Goal: Task Accomplishment & Management: Use online tool/utility

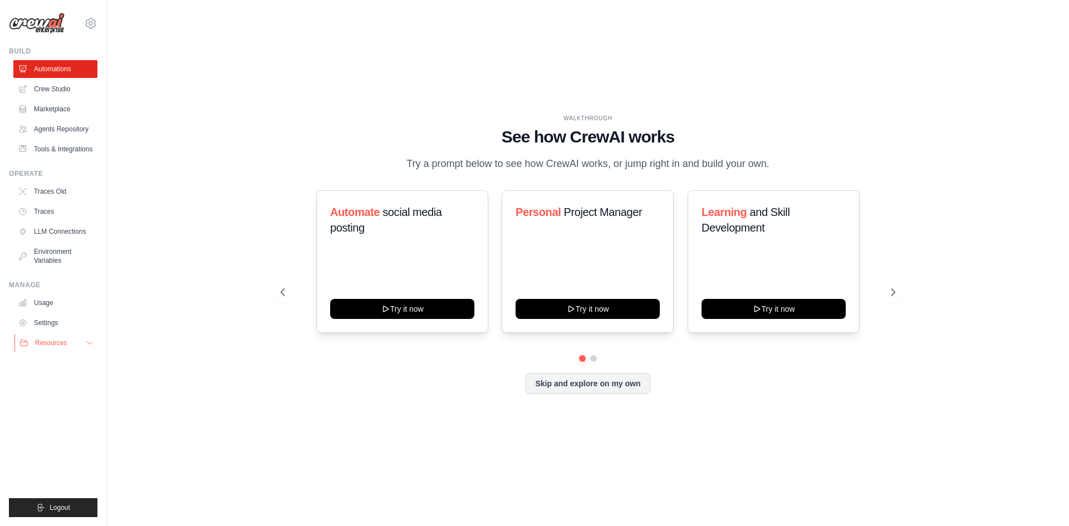
click at [63, 346] on span "Resources" at bounding box center [51, 342] width 32 height 9
click at [45, 86] on link "Crew Studio" at bounding box center [56, 89] width 84 height 18
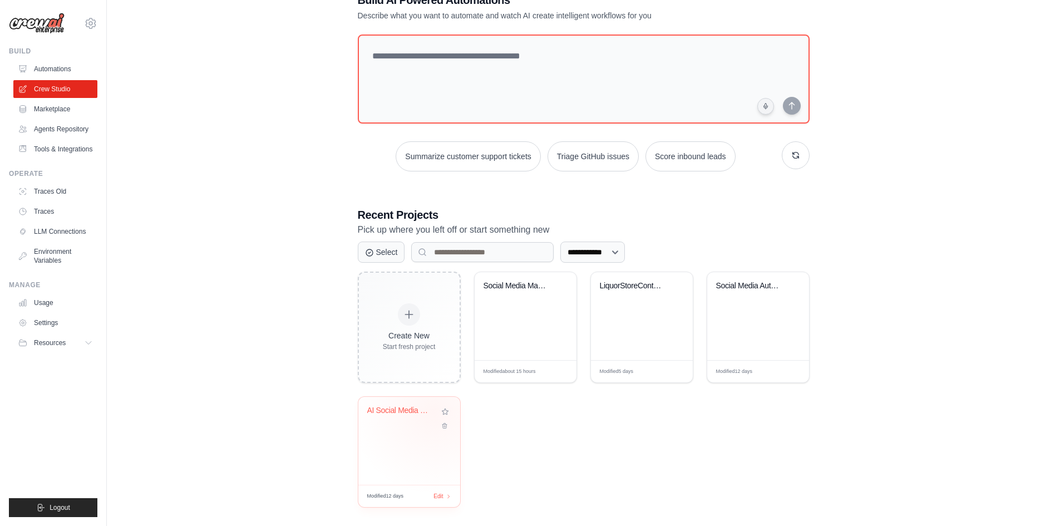
scroll to position [47, 0]
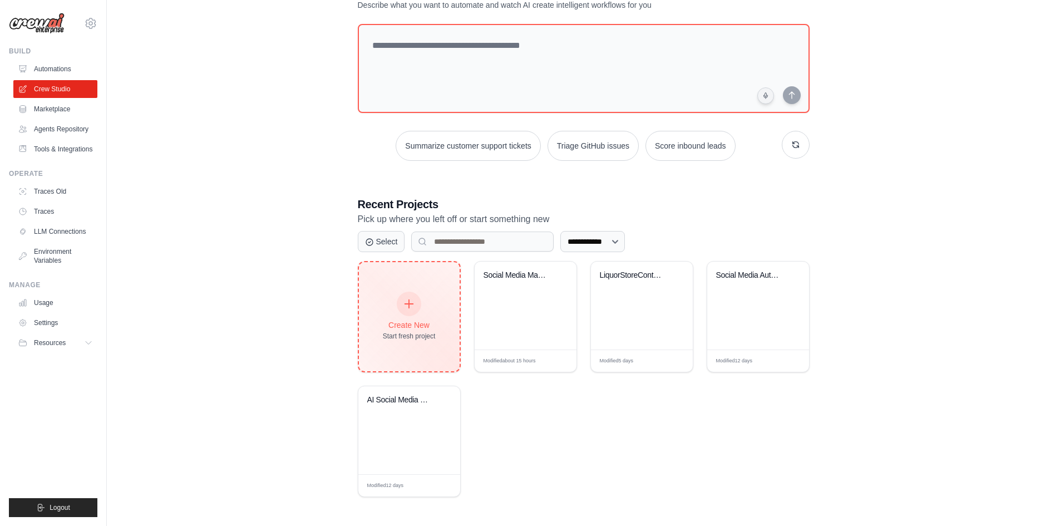
click at [400, 302] on div at bounding box center [409, 304] width 24 height 24
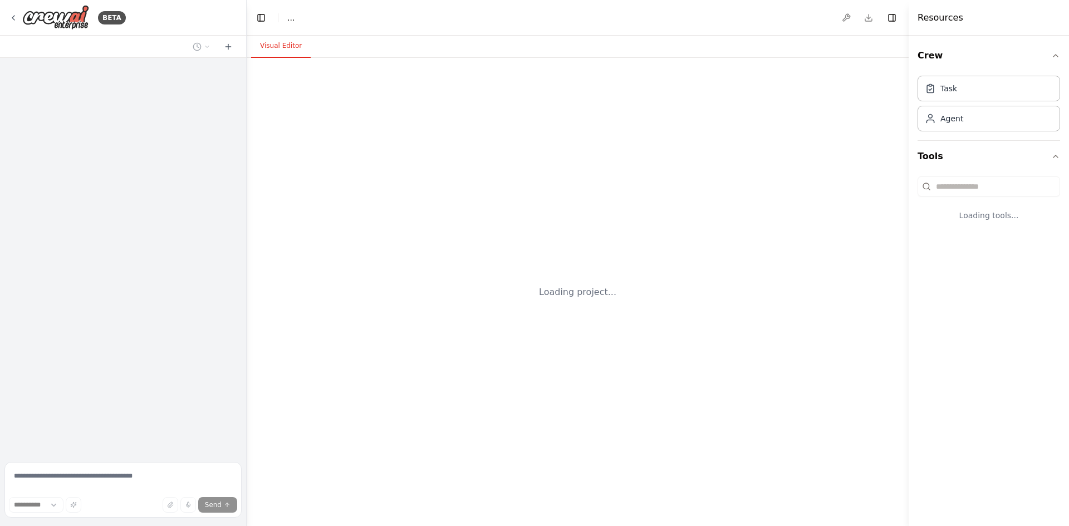
select select "****"
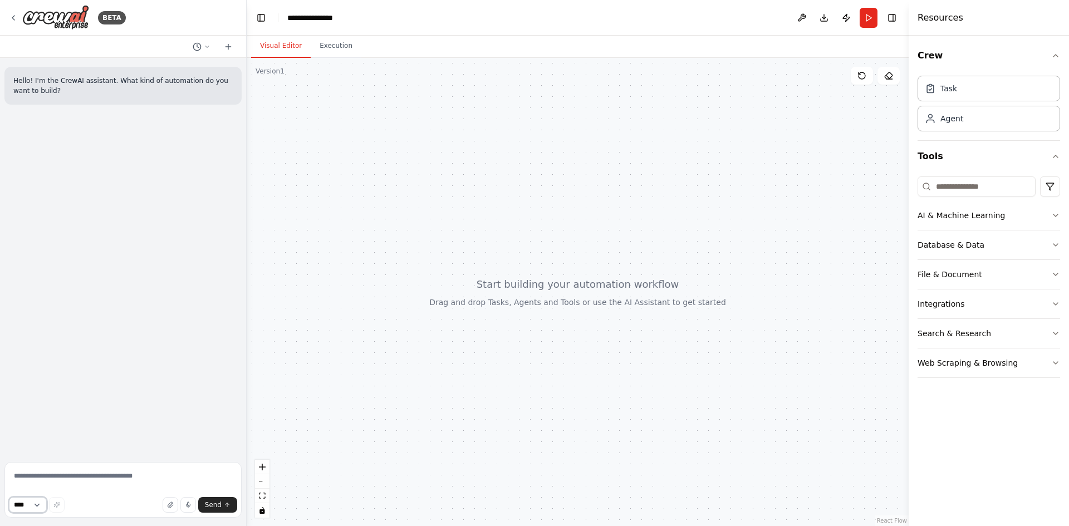
click at [36, 504] on select "****" at bounding box center [28, 505] width 38 height 16
click at [94, 476] on textarea at bounding box center [122, 490] width 237 height 56
click at [199, 44] on icon at bounding box center [197, 46] width 9 height 9
click at [198, 44] on div at bounding box center [123, 263] width 247 height 526
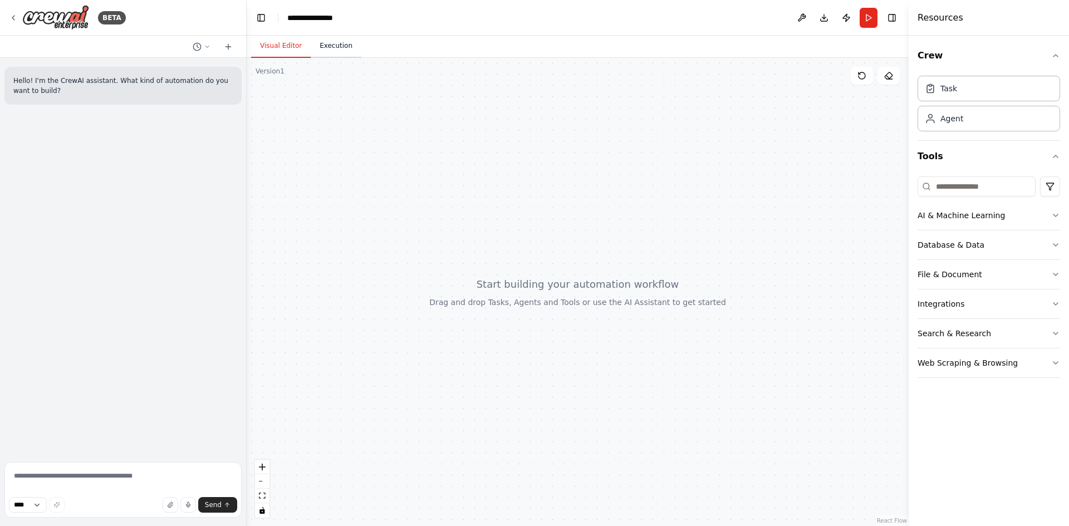
click at [333, 42] on button "Execution" at bounding box center [336, 46] width 51 height 23
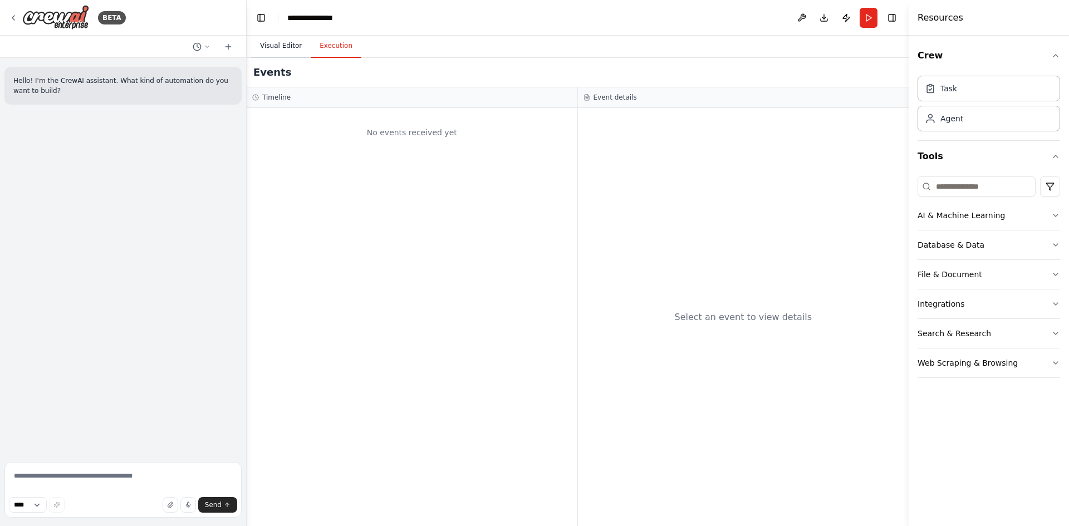
click at [280, 41] on button "Visual Editor" at bounding box center [281, 46] width 60 height 23
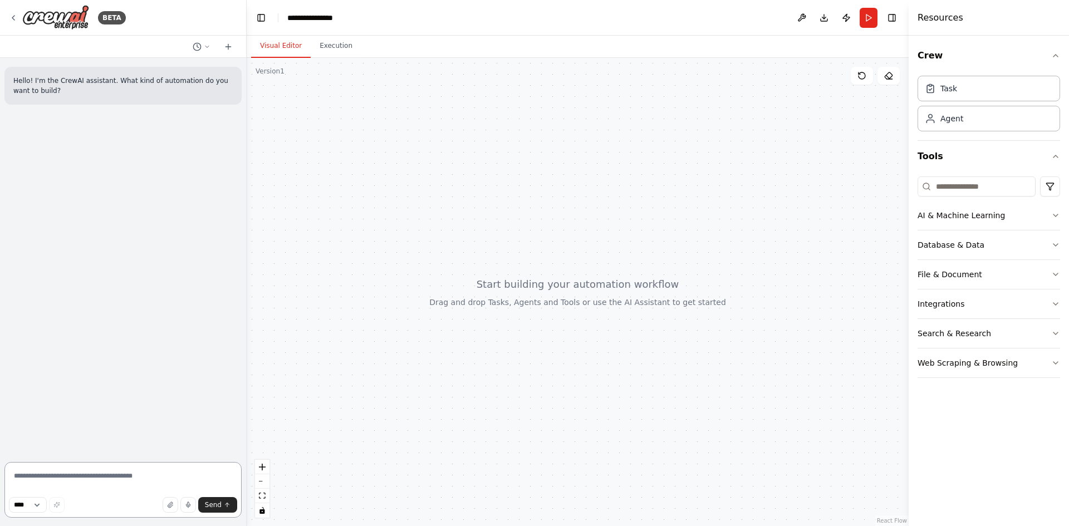
click at [170, 486] on textarea at bounding box center [122, 490] width 237 height 56
type textarea "*"
click at [81, 485] on textarea at bounding box center [122, 490] width 237 height 56
paste textarea "**********"
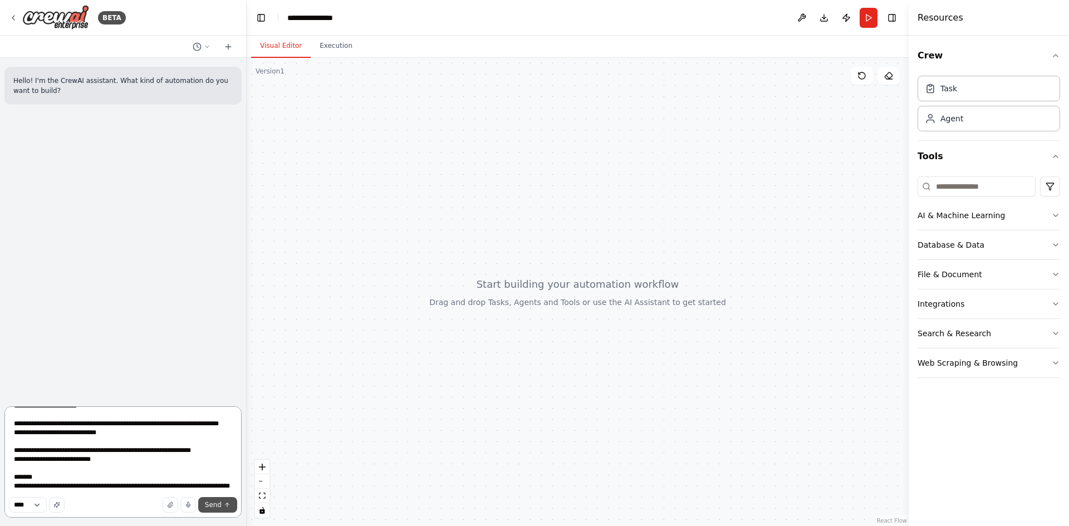
type textarea "**********"
click at [217, 506] on span "Send" at bounding box center [213, 504] width 17 height 9
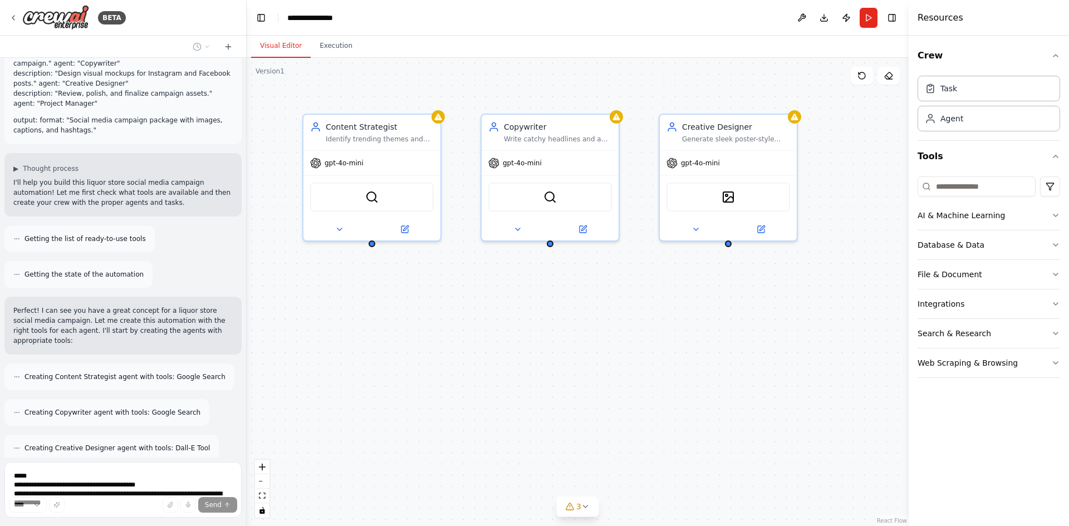
scroll to position [551, 0]
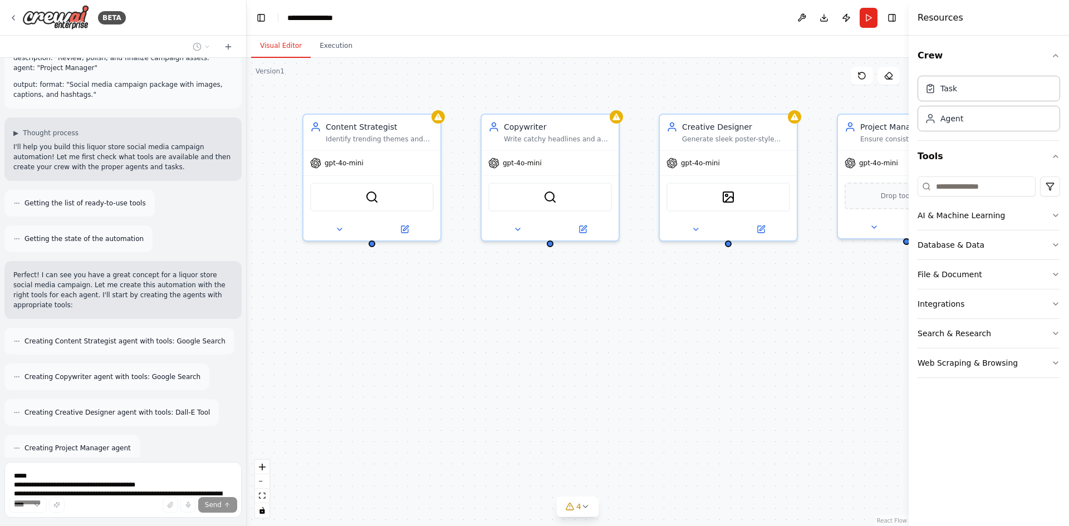
click at [832, 421] on div "Content Strategist Identify trending themes and opportunities for liquor store …" at bounding box center [578, 292] width 662 height 468
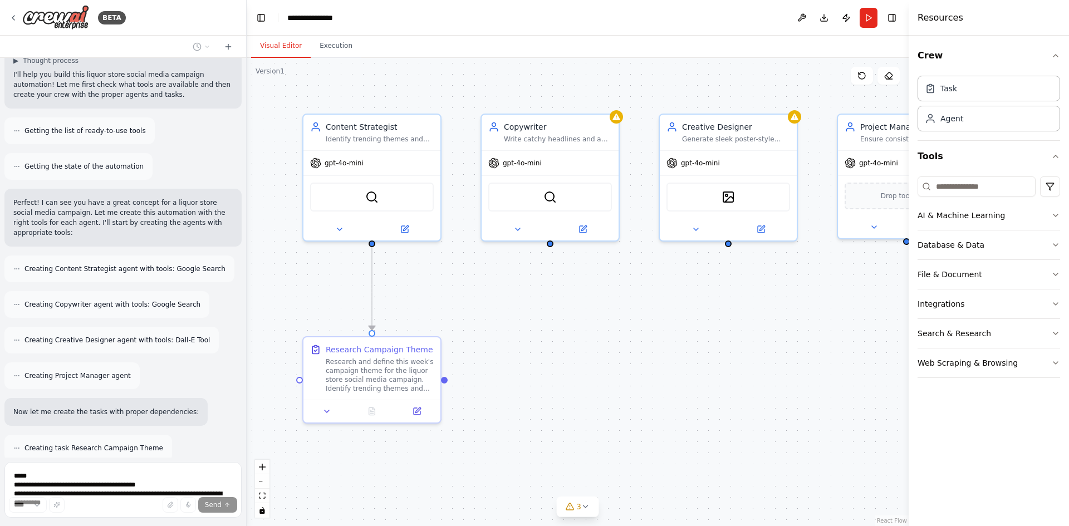
scroll to position [658, 0]
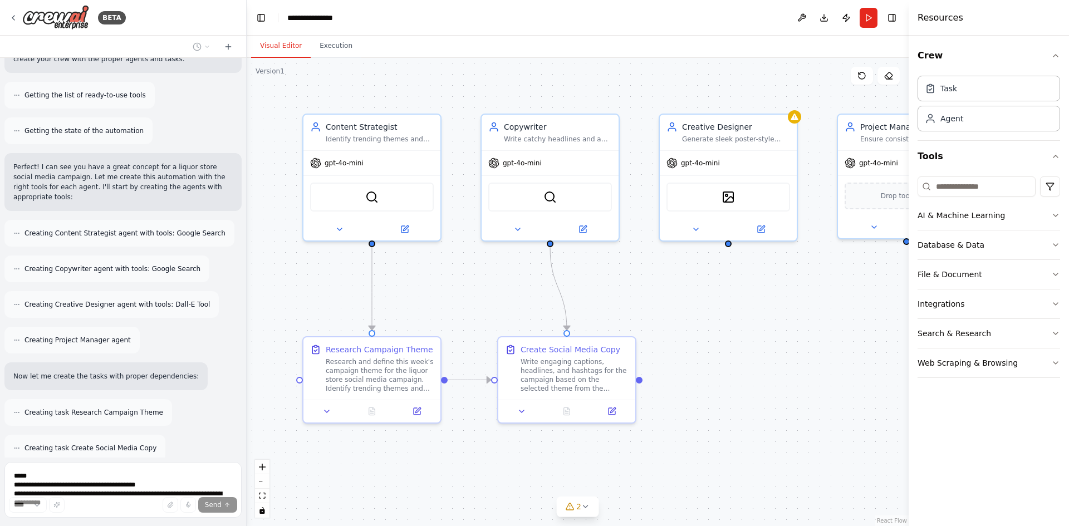
click at [850, 337] on div ".deletable-edge-delete-btn { width: 20px; height: 20px; border: 0px solid #ffff…" at bounding box center [578, 292] width 662 height 468
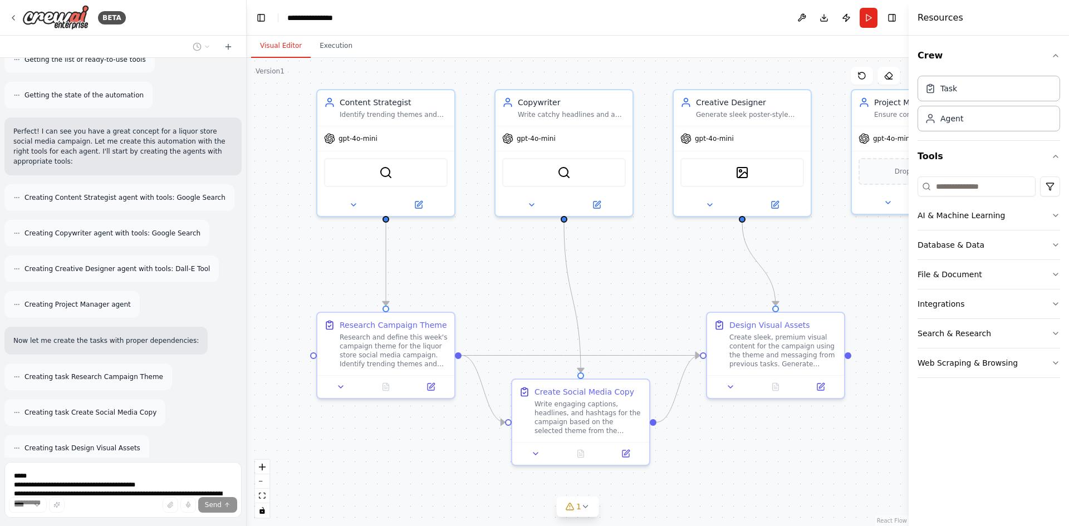
drag, startPoint x: 536, startPoint y: 522, endPoint x: 548, endPoint y: 497, distance: 27.4
click at [548, 497] on div ".deletable-edge-delete-btn { width: 20px; height: 20px; border: 0px solid #ffff…" at bounding box center [578, 292] width 662 height 468
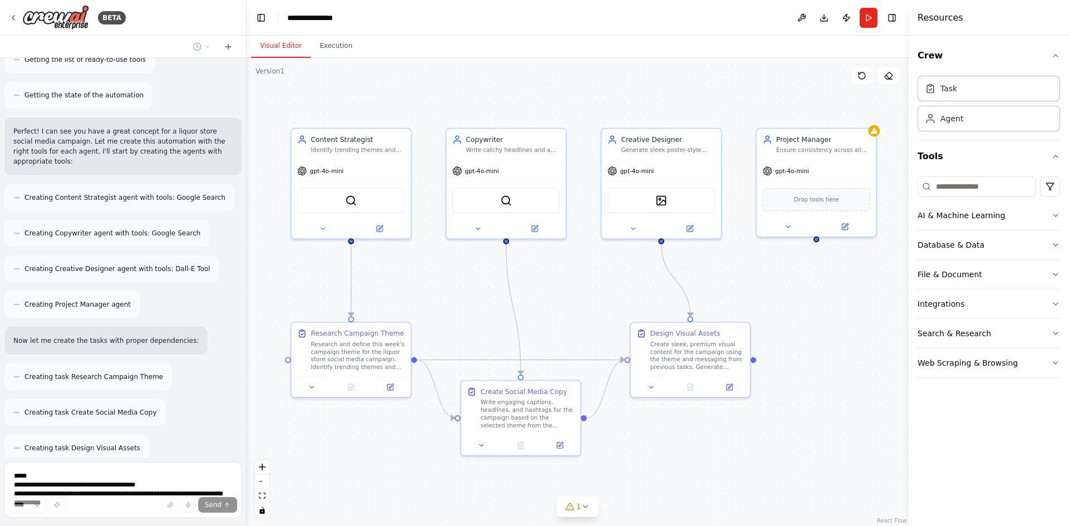
drag, startPoint x: 810, startPoint y: 428, endPoint x: 724, endPoint y: 423, distance: 86.4
click at [724, 423] on div ".deletable-edge-delete-btn { width: 20px; height: 20px; border: 0px solid #ffff…" at bounding box center [578, 292] width 662 height 468
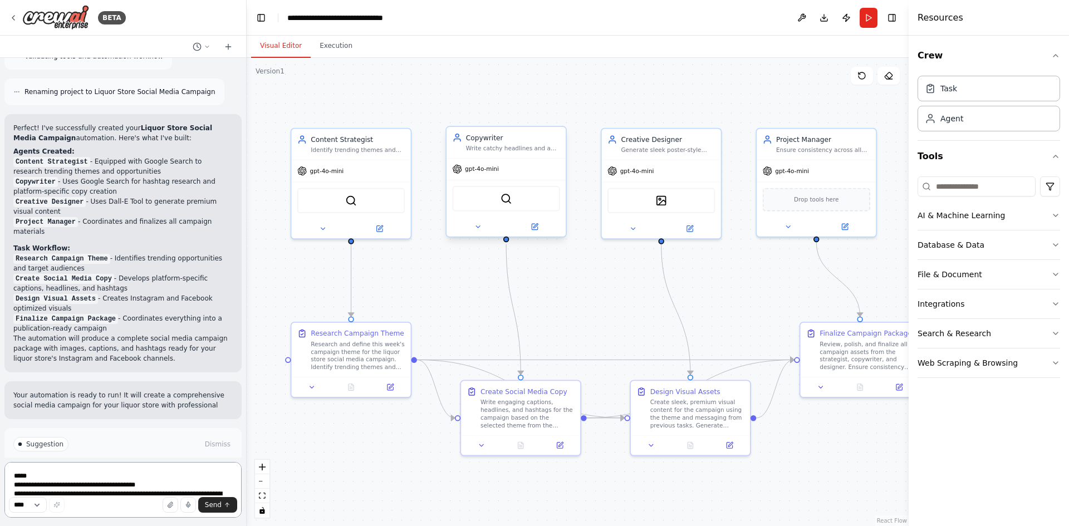
scroll to position [1214, 0]
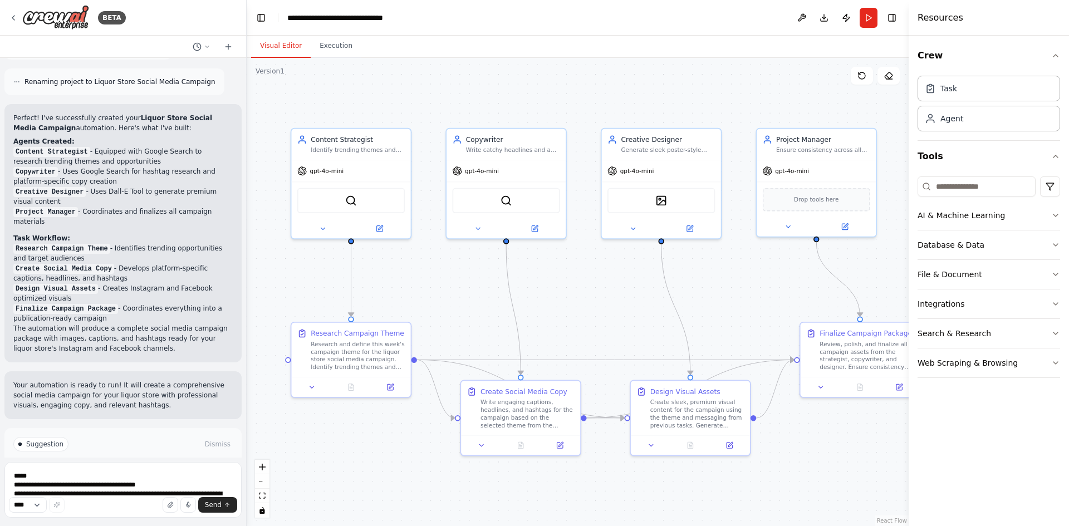
click at [84, 483] on button "Run Automation" at bounding box center [122, 492] width 219 height 18
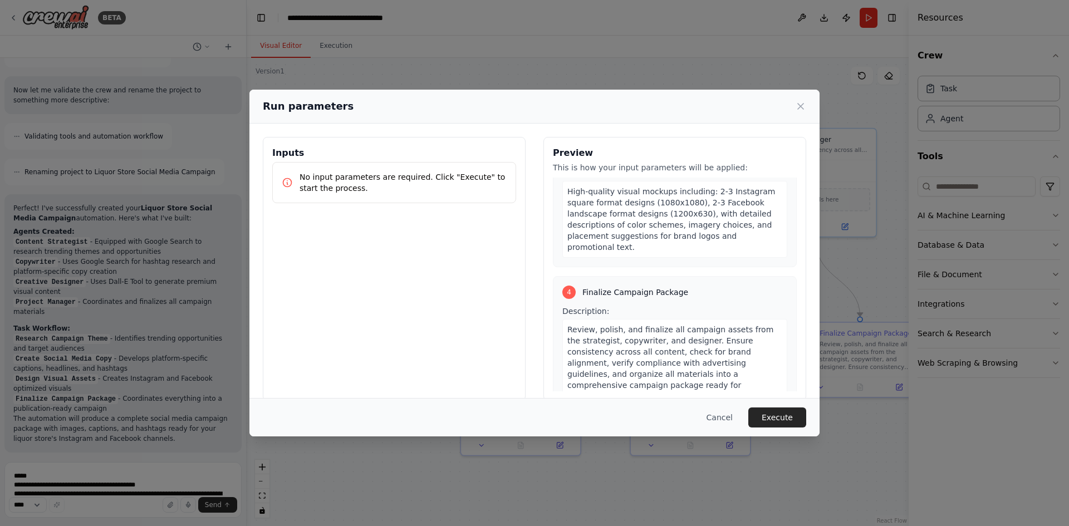
scroll to position [728, 0]
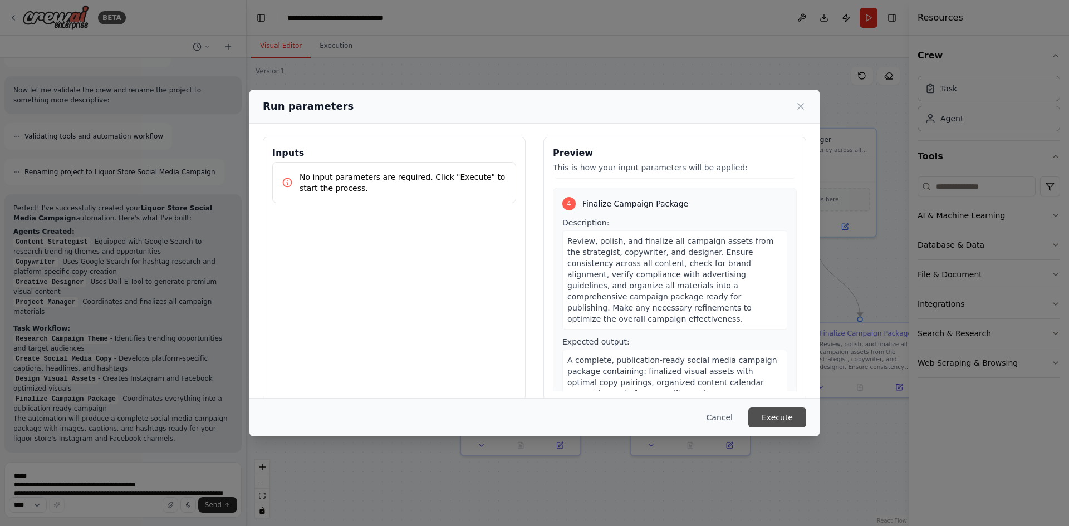
click at [780, 416] on button "Execute" at bounding box center [777, 417] width 58 height 20
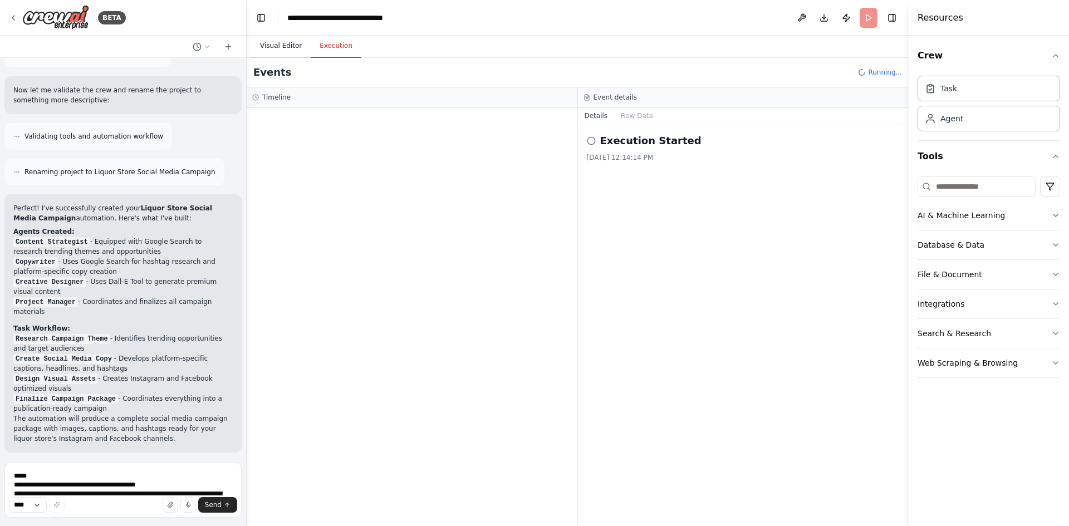
click at [271, 48] on button "Visual Editor" at bounding box center [281, 46] width 60 height 23
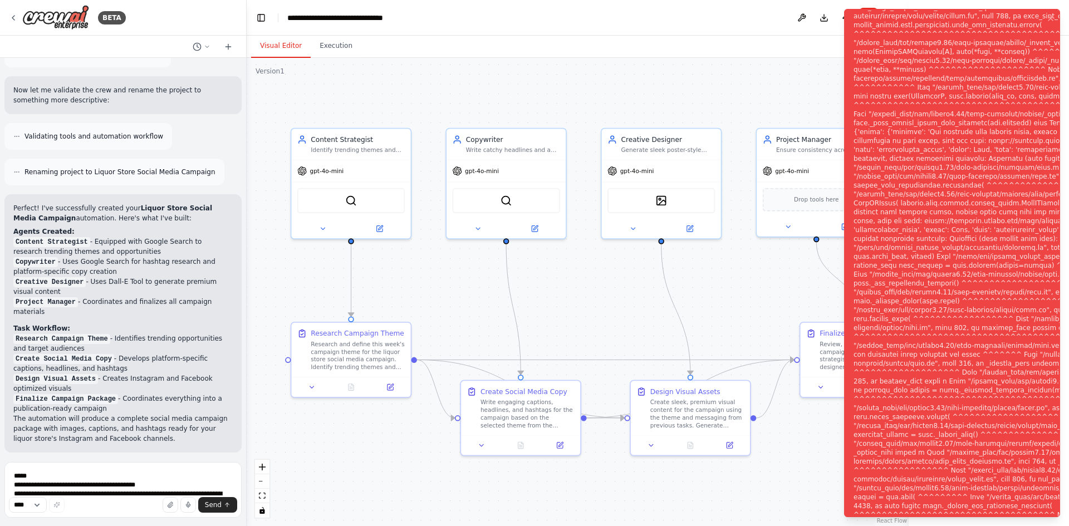
scroll to position [1214, 0]
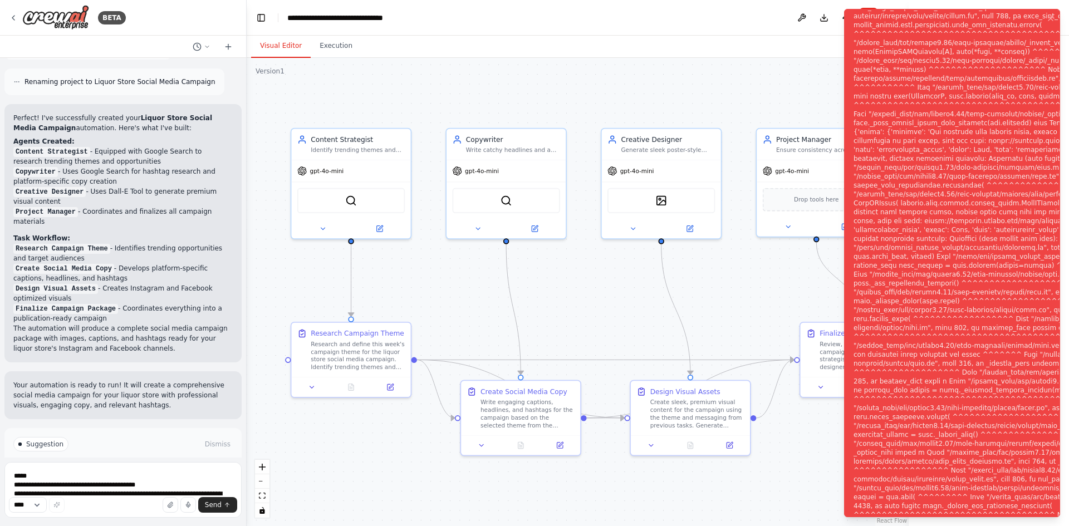
click at [124, 487] on span "Help fix error" at bounding box center [128, 491] width 44 height 9
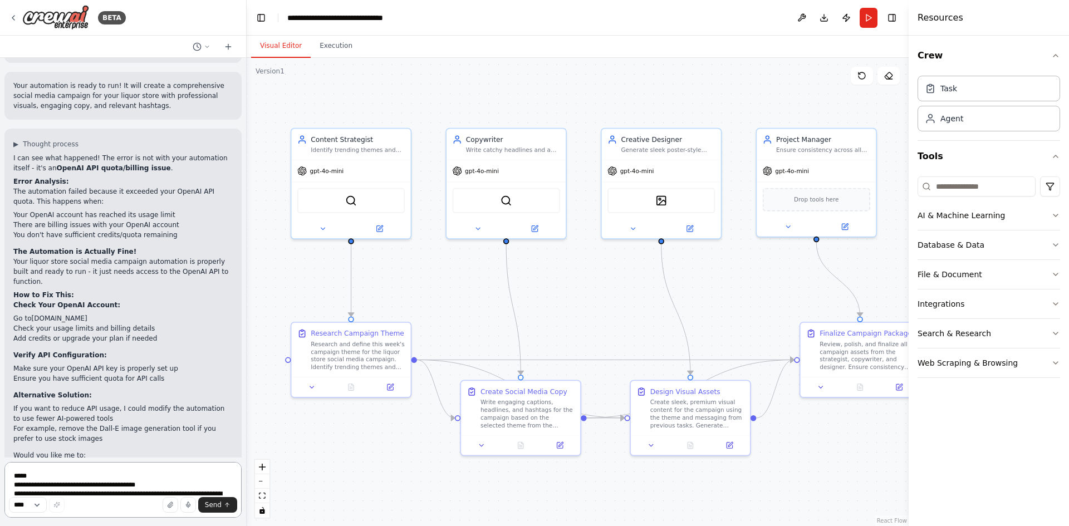
scroll to position [1523, 0]
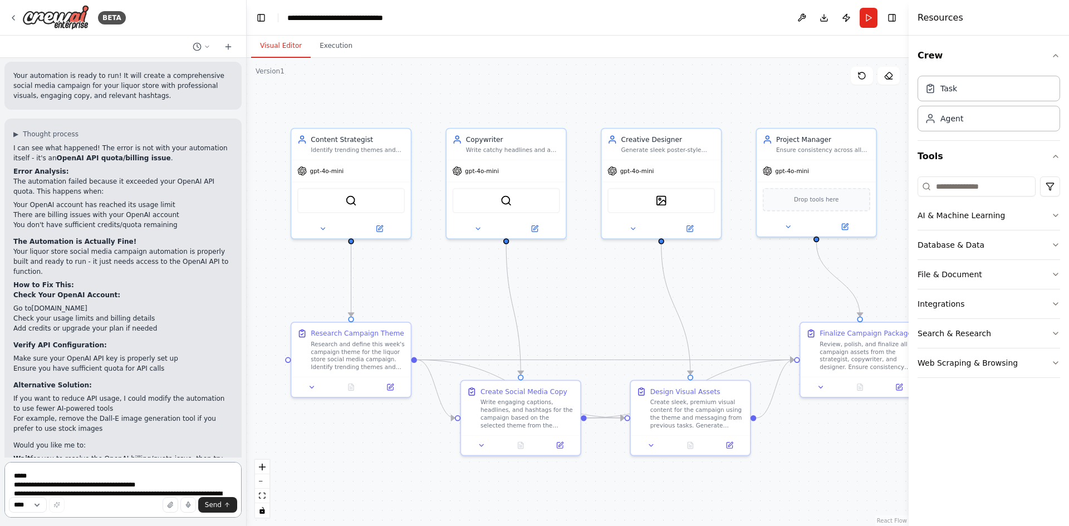
click at [119, 470] on textarea at bounding box center [122, 490] width 237 height 56
type textarea "**********"
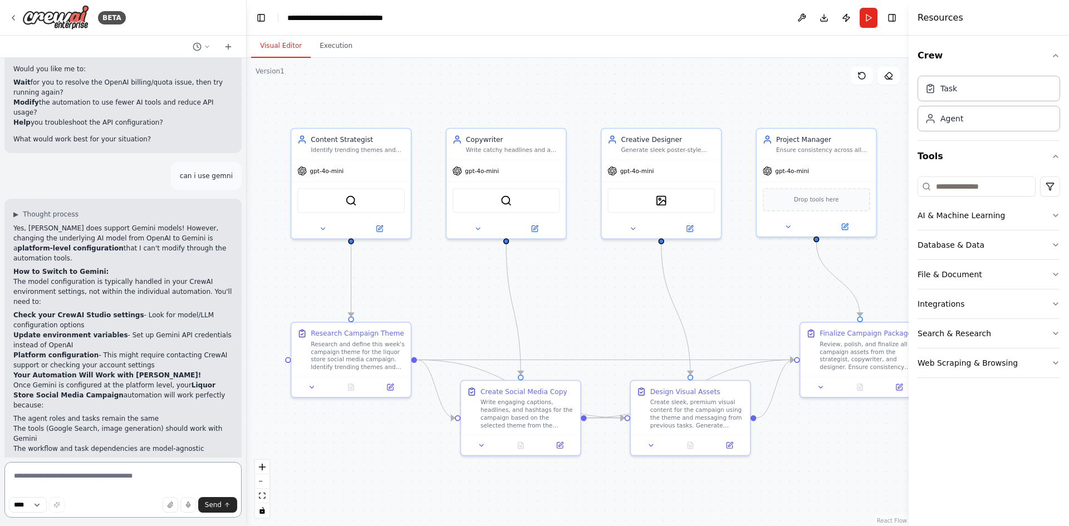
scroll to position [1910, 0]
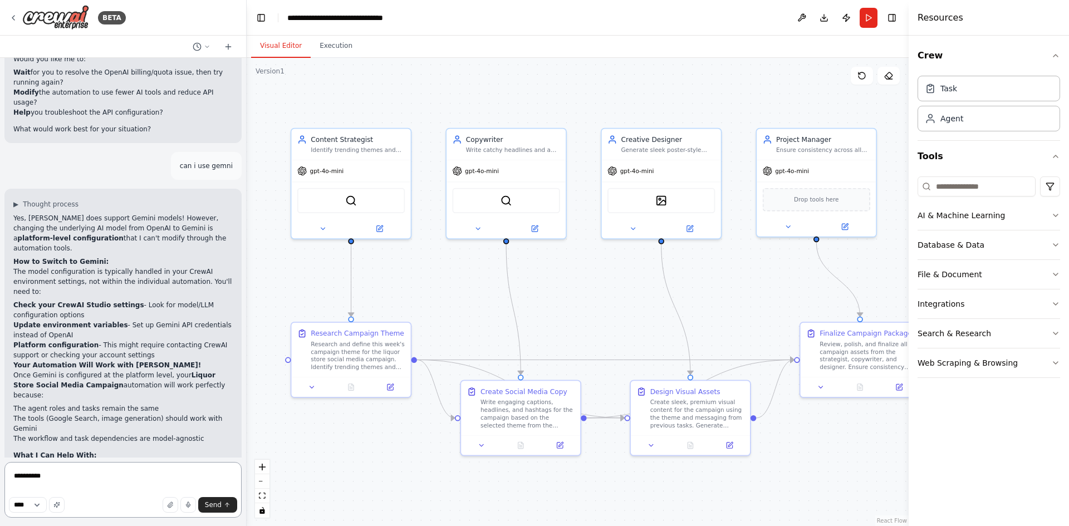
type textarea "**********"
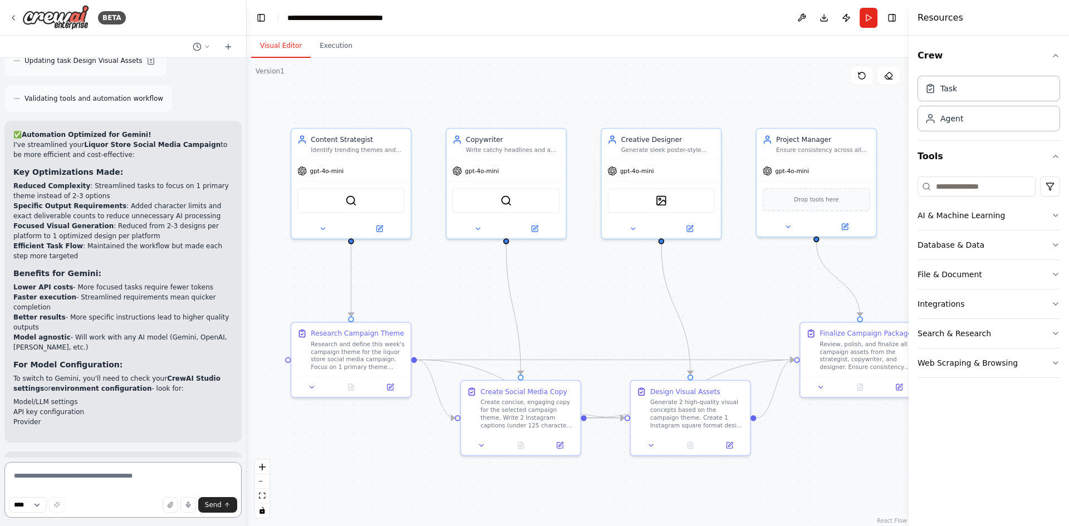
scroll to position [2812, 0]
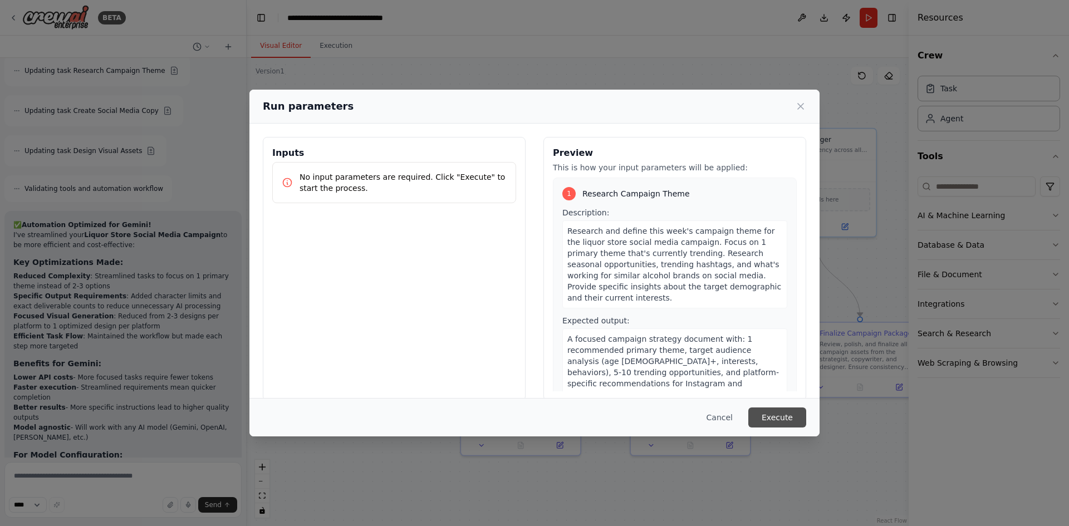
click at [785, 417] on button "Execute" at bounding box center [777, 417] width 58 height 20
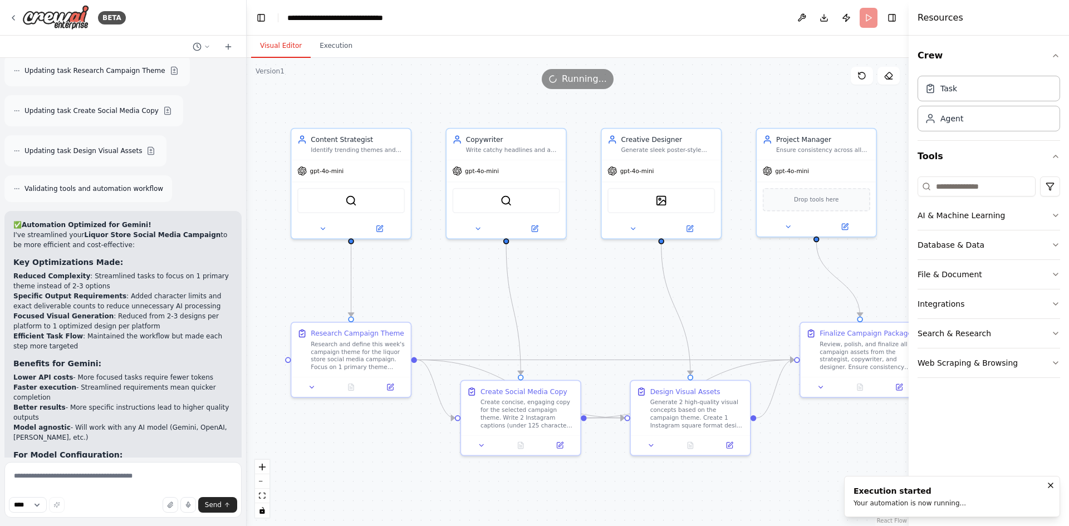
click at [276, 48] on button "Visual Editor" at bounding box center [281, 46] width 60 height 23
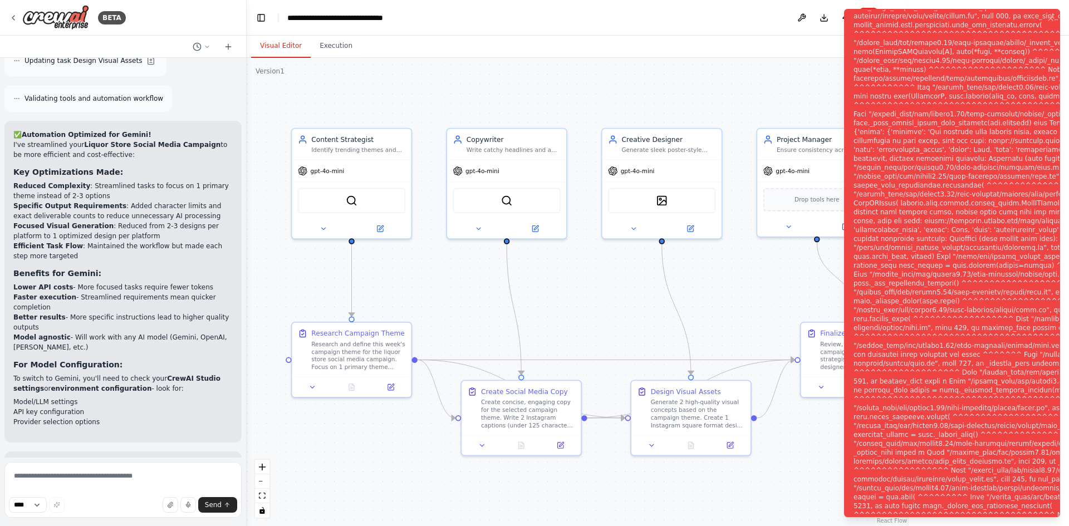
click at [596, 71] on div ".deletable-edge-delete-btn { width: 20px; height: 20px; border: 0px solid #ffff…" at bounding box center [578, 292] width 662 height 468
click at [696, 14] on header "**********" at bounding box center [578, 18] width 662 height 36
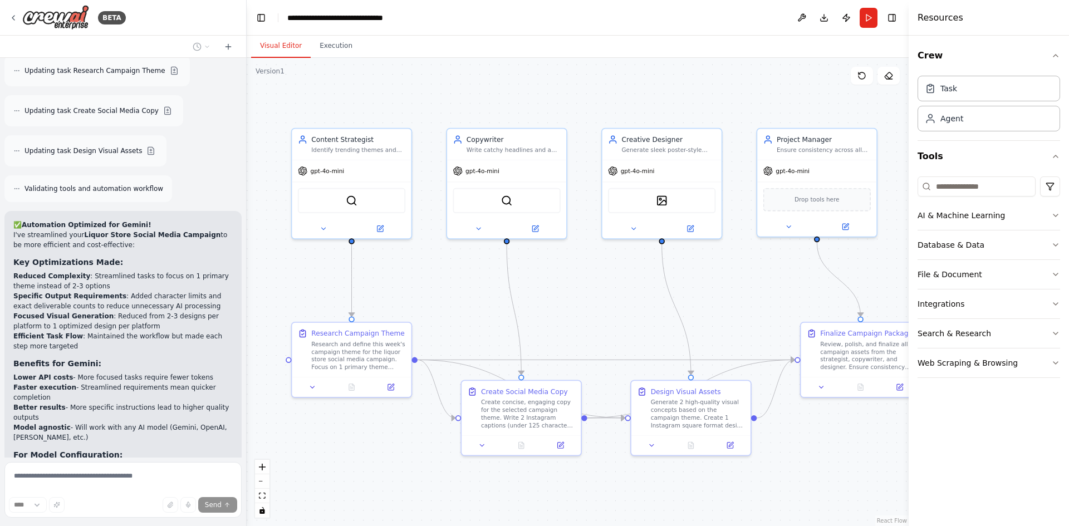
scroll to position [2759, 0]
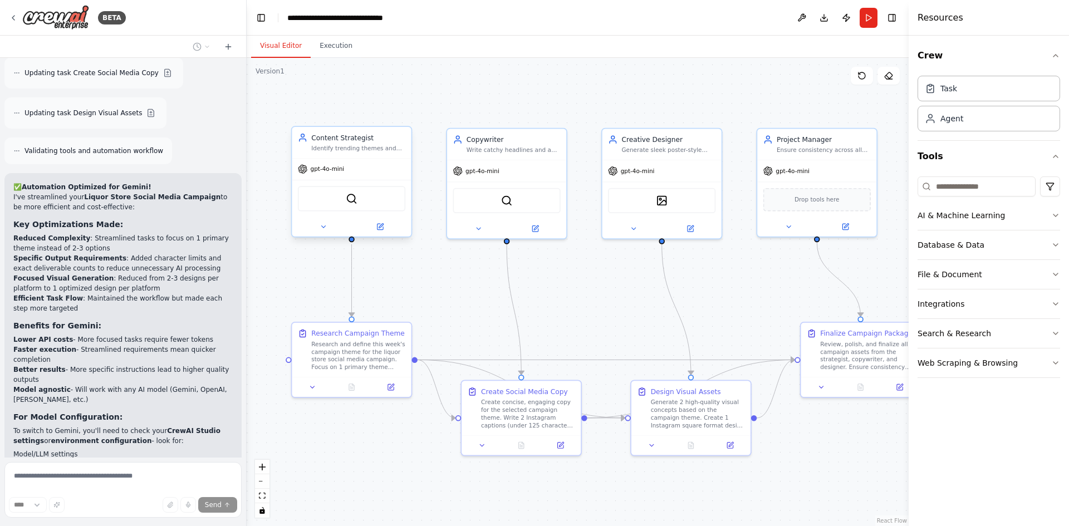
click at [335, 175] on div "gpt-4o-mini" at bounding box center [351, 169] width 119 height 21
click at [322, 224] on icon at bounding box center [324, 227] width 8 height 8
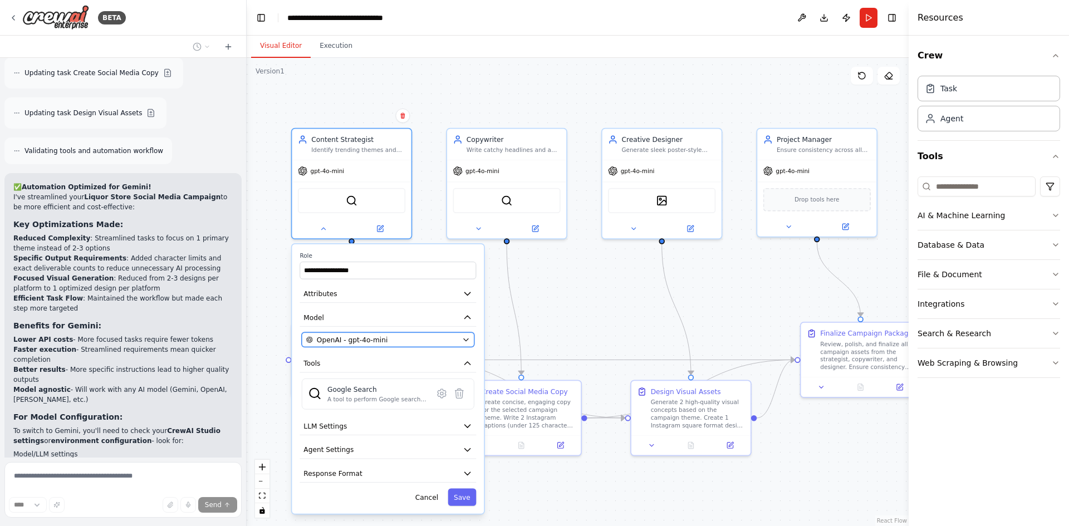
click at [441, 340] on div "OpenAI - gpt-4o-mini" at bounding box center [382, 339] width 152 height 9
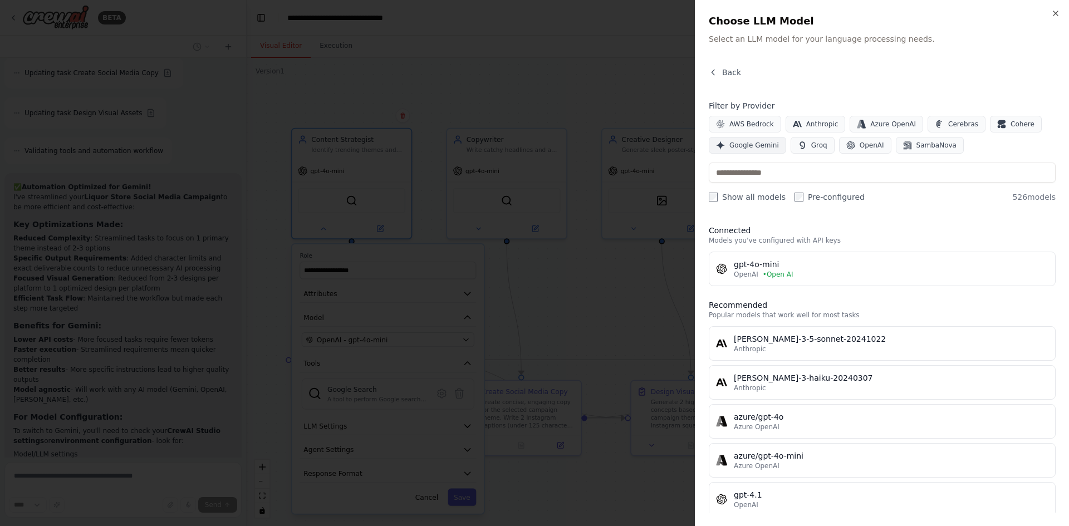
click at [753, 142] on span "Google Gemini" at bounding box center [754, 145] width 50 height 9
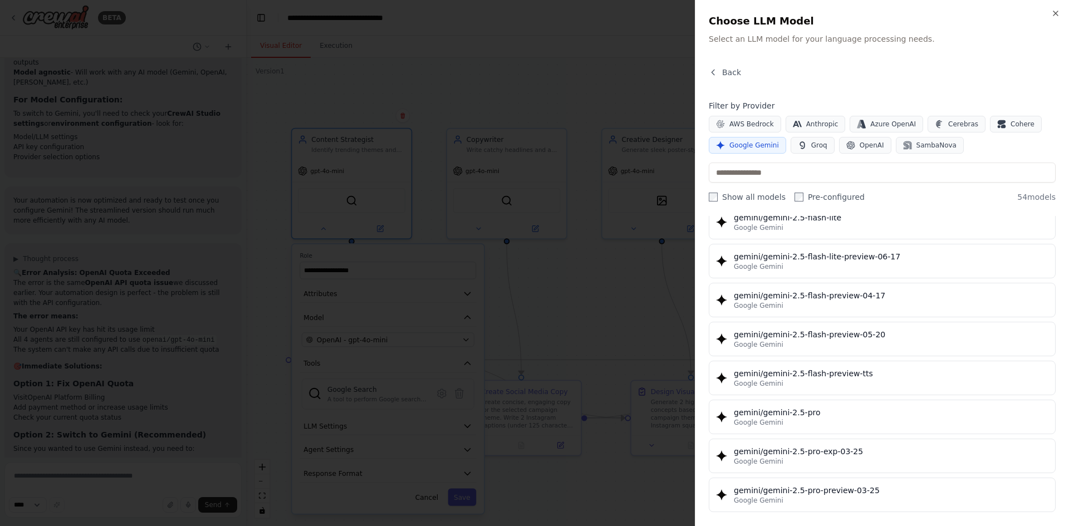
scroll to position [3086, 0]
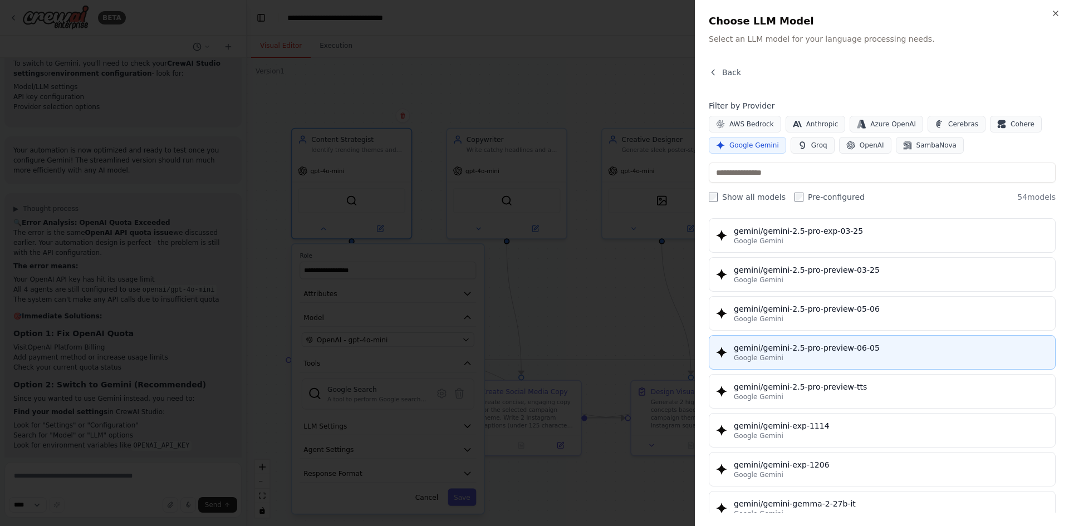
click at [866, 347] on div "gemini/gemini-2.5-pro-preview-06-05" at bounding box center [891, 347] width 314 height 11
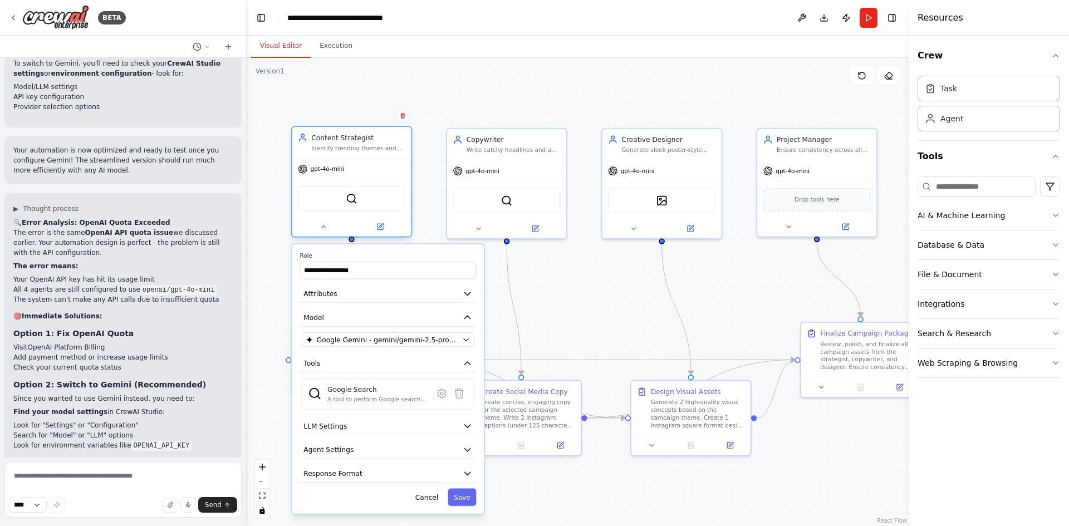
click at [348, 174] on div "gpt-4o-mini" at bounding box center [351, 169] width 119 height 21
click at [461, 497] on button "Save" at bounding box center [462, 497] width 28 height 17
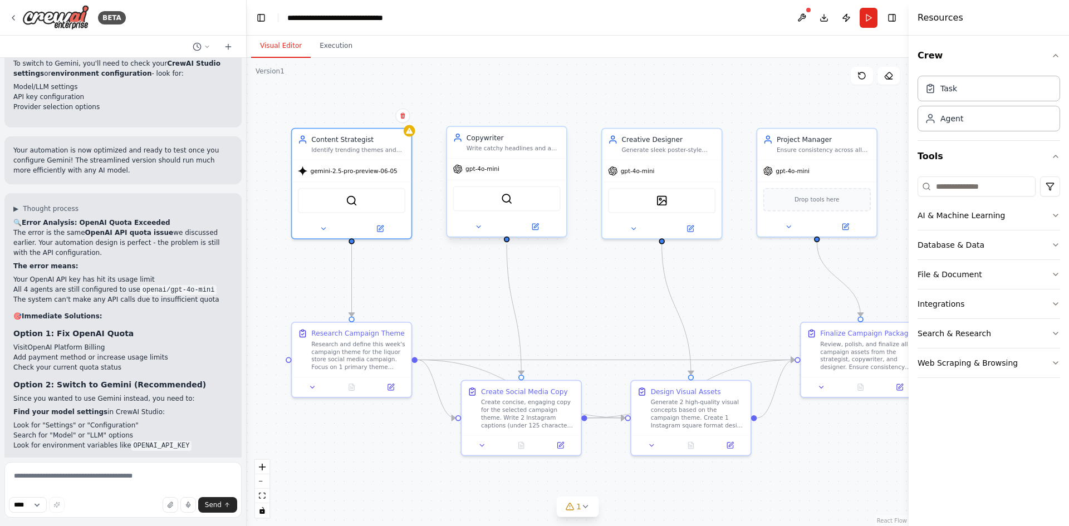
click at [503, 178] on div "gpt-4o-mini" at bounding box center [506, 169] width 119 height 21
click at [475, 229] on icon at bounding box center [478, 227] width 8 height 8
click at [477, 223] on icon at bounding box center [478, 227] width 8 height 8
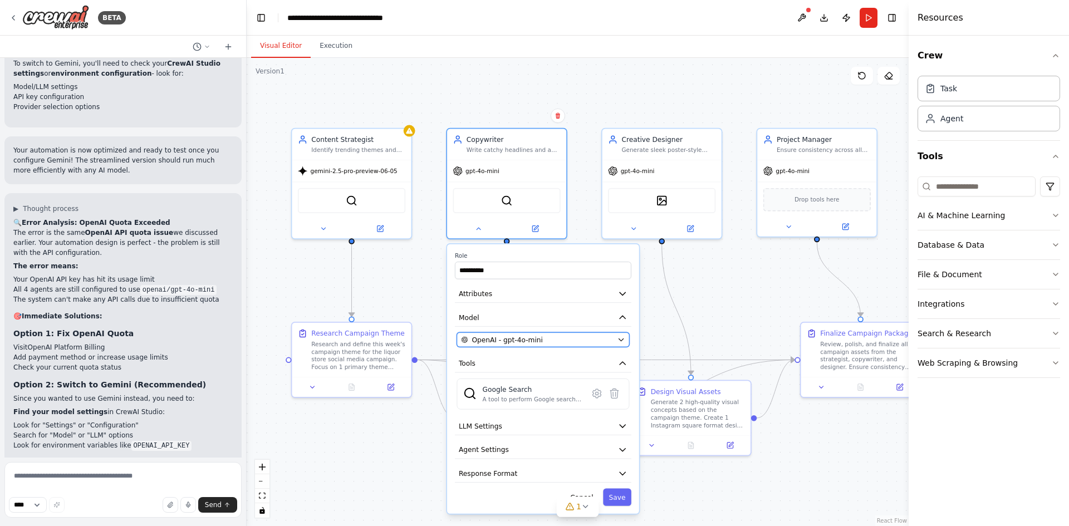
click at [532, 342] on span "OpenAI - gpt-4o-mini" at bounding box center [506, 339] width 71 height 9
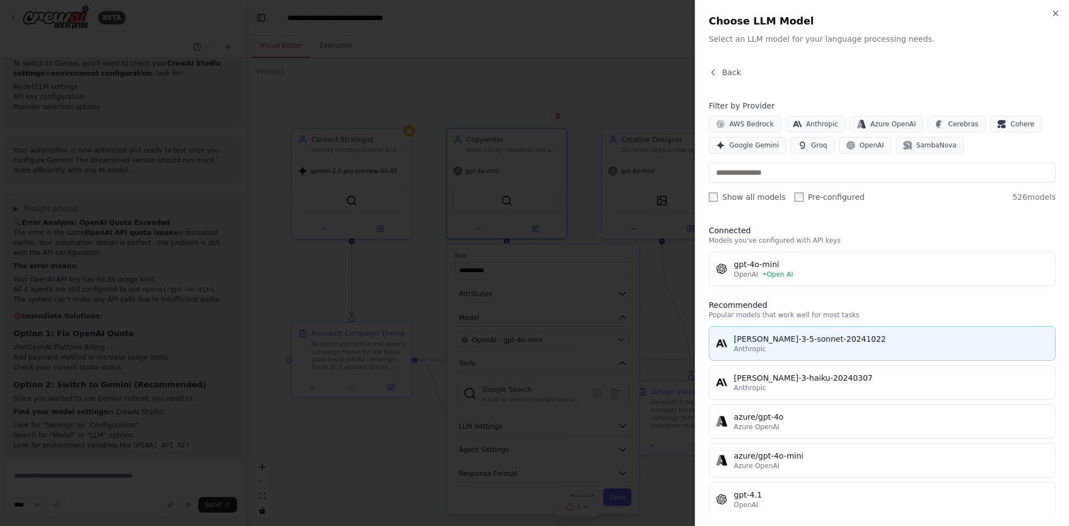
click at [783, 348] on div "Anthropic" at bounding box center [891, 349] width 314 height 9
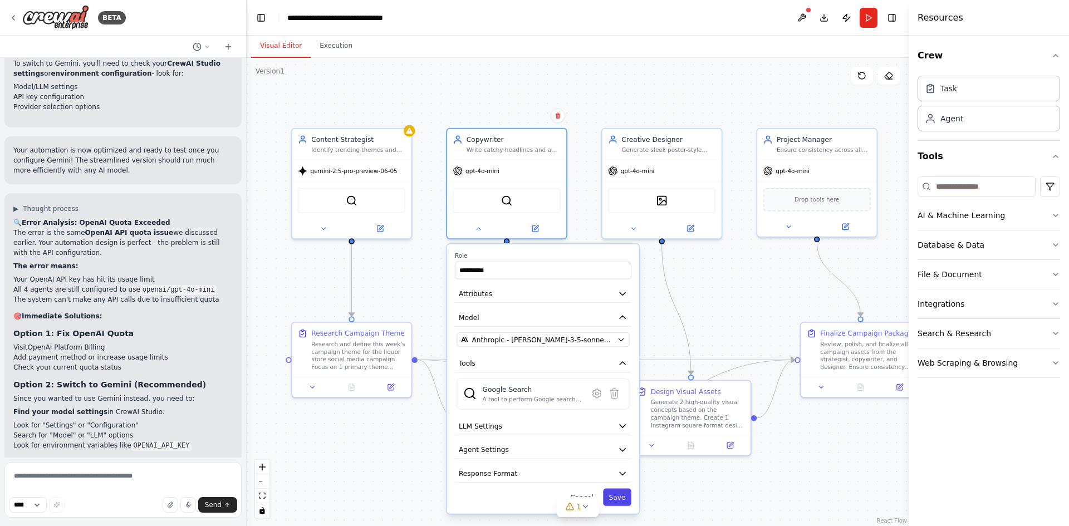
click at [620, 502] on button "Save" at bounding box center [617, 497] width 28 height 17
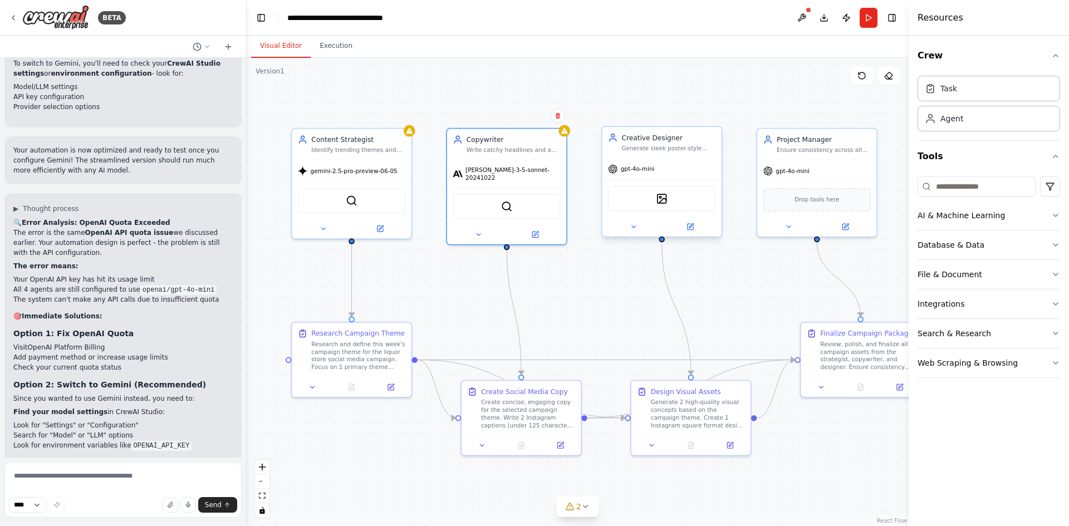
click at [645, 171] on span "gpt-4o-mini" at bounding box center [638, 169] width 34 height 8
click at [633, 224] on icon at bounding box center [634, 227] width 8 height 8
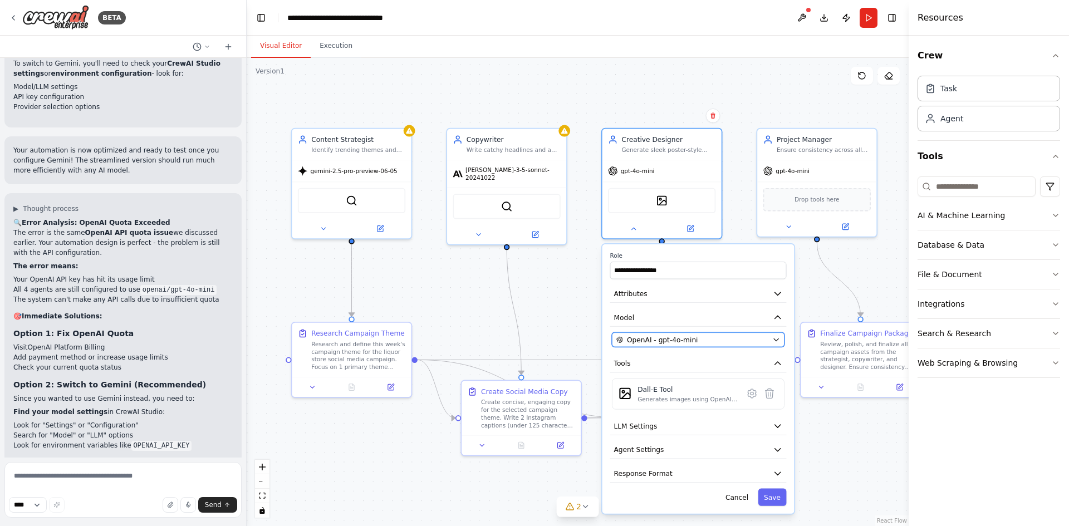
click at [695, 341] on div "OpenAI - gpt-4o-mini" at bounding box center [692, 339] width 152 height 9
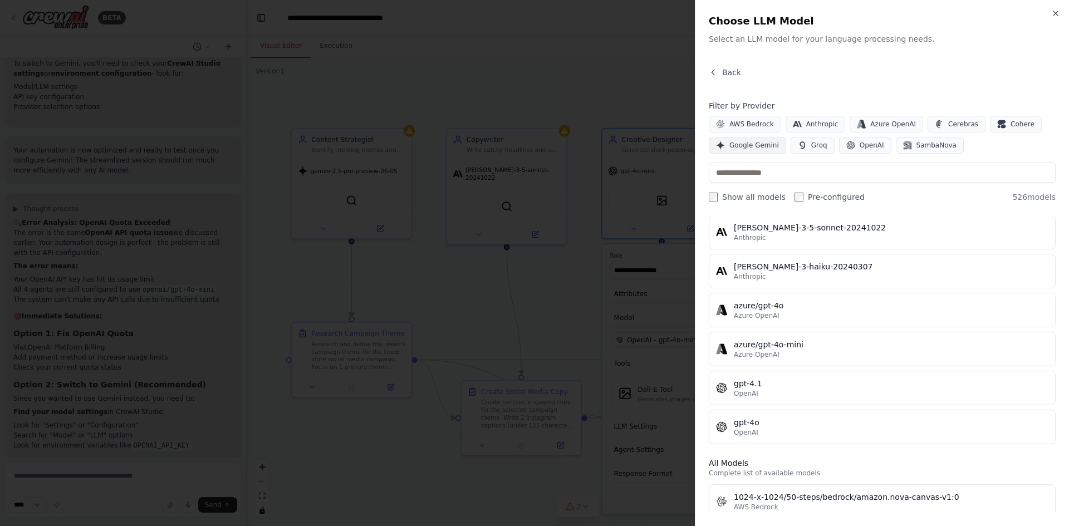
click at [755, 141] on span "Google Gemini" at bounding box center [754, 145] width 50 height 9
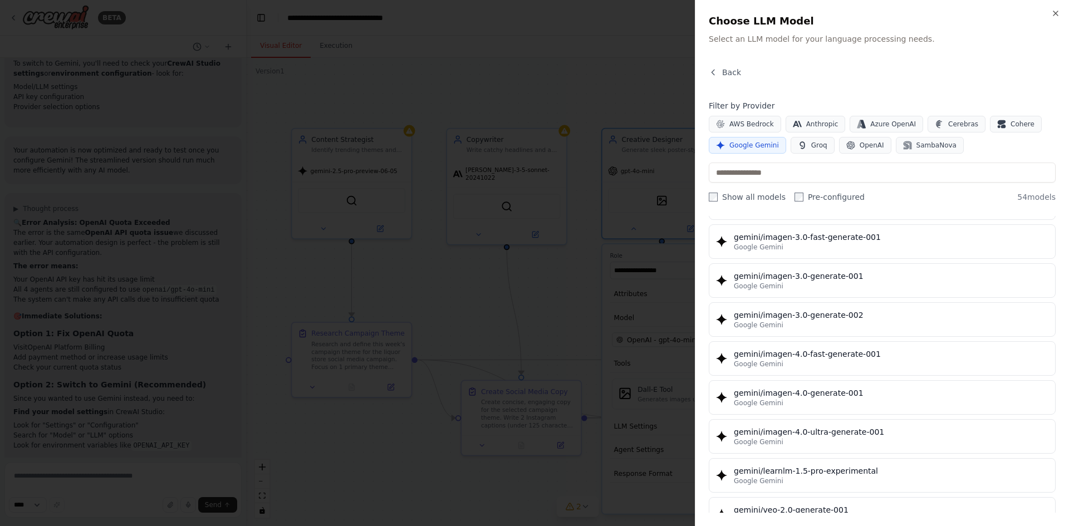
scroll to position [1726, 0]
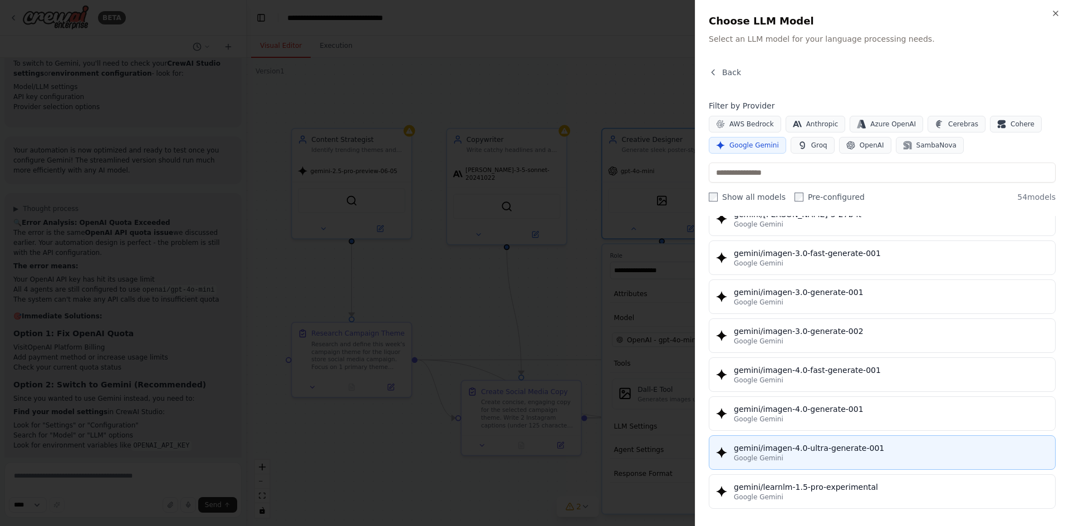
click at [847, 455] on div "Google Gemini" at bounding box center [891, 458] width 314 height 9
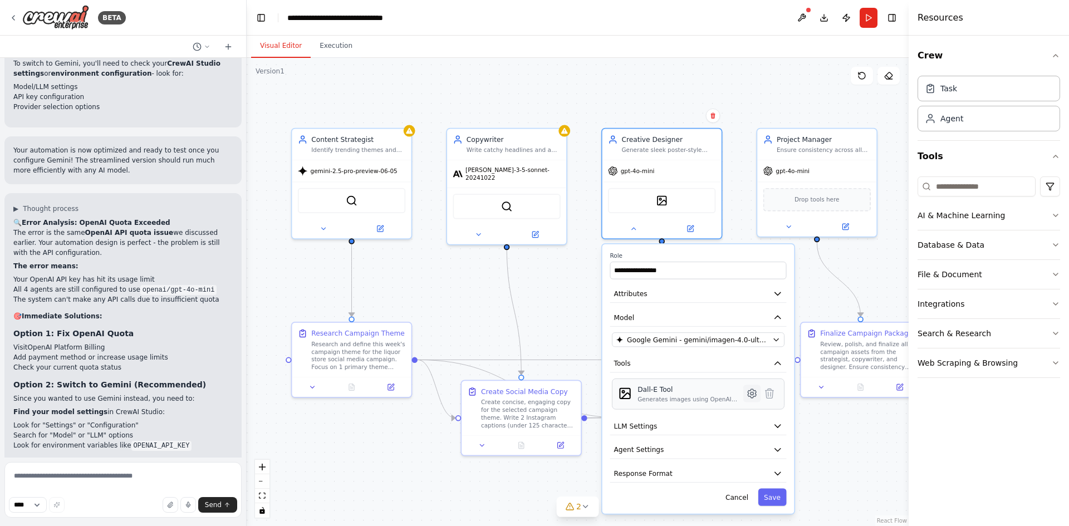
click at [750, 393] on icon at bounding box center [752, 393] width 8 height 9
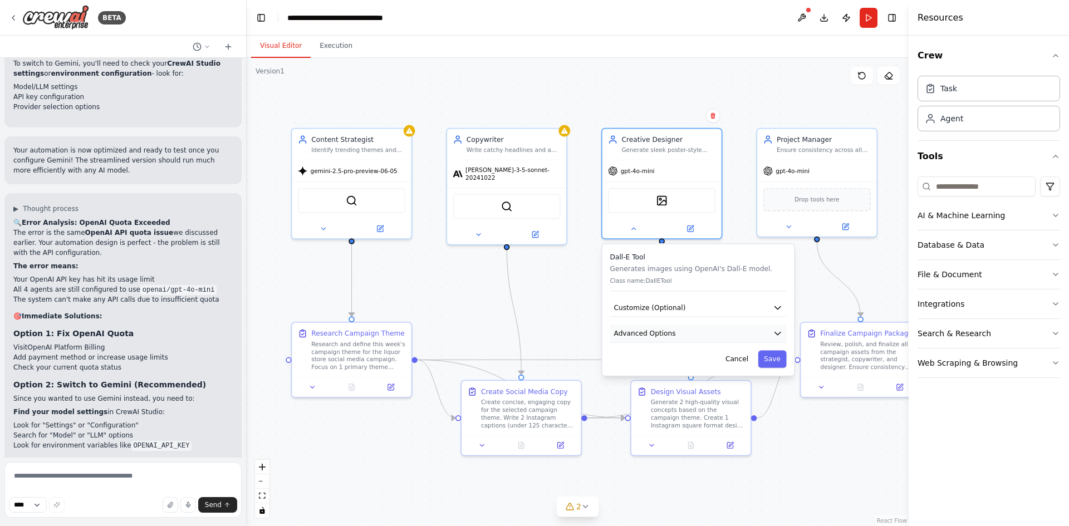
click at [731, 335] on button "Advanced Options" at bounding box center [698, 334] width 176 height 18
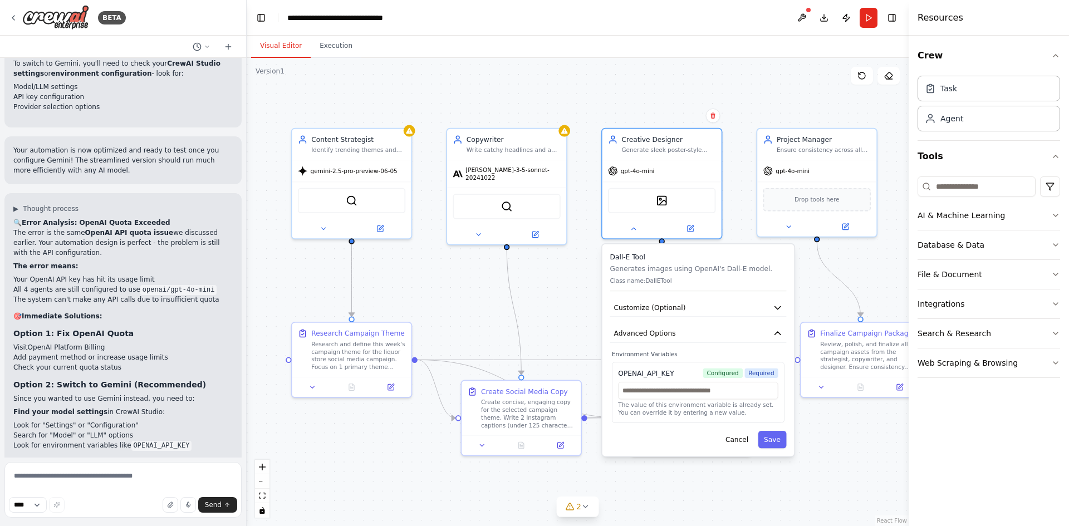
click at [740, 322] on div "Dall-E Tool Generates images using OpenAI's Dall-E model. Class name: DallETool…" at bounding box center [698, 350] width 192 height 212
click at [743, 311] on button "Customize (Optional)" at bounding box center [698, 308] width 176 height 18
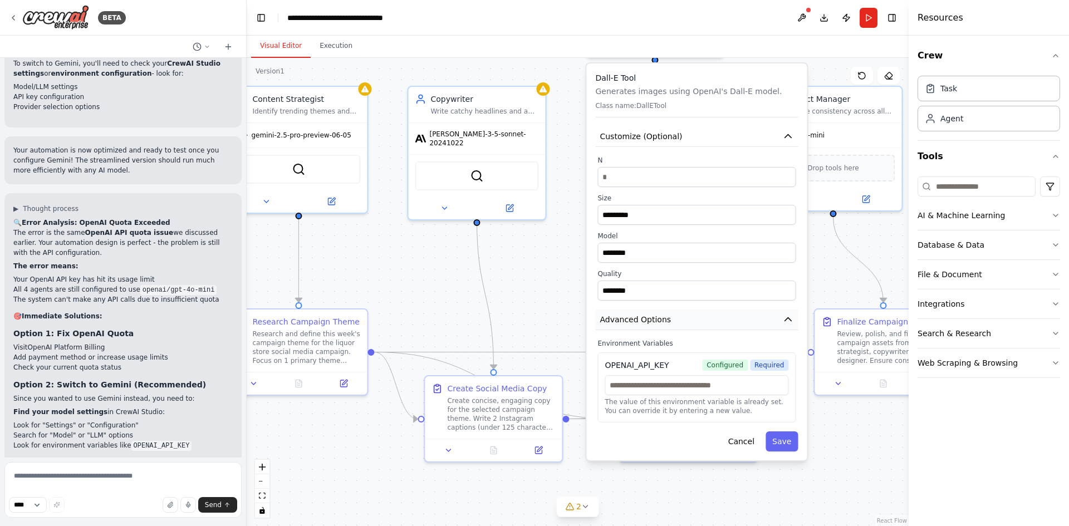
drag, startPoint x: 701, startPoint y: 475, endPoint x: 697, endPoint y: 316, distance: 158.7
click at [697, 316] on button "Advanced Options" at bounding box center [696, 319] width 203 height 21
click at [749, 441] on button "Cancel" at bounding box center [741, 441] width 40 height 20
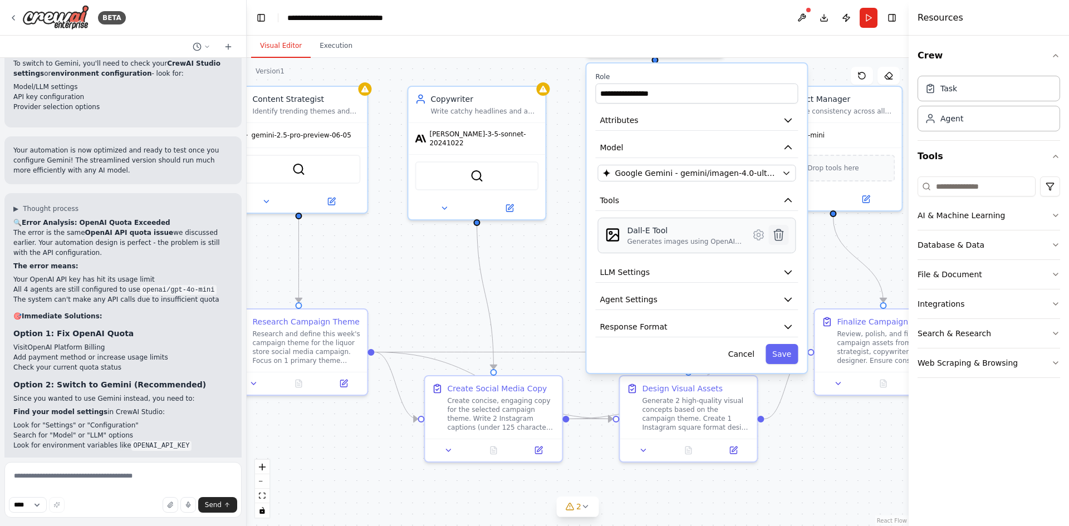
click at [780, 235] on icon at bounding box center [778, 234] width 9 height 11
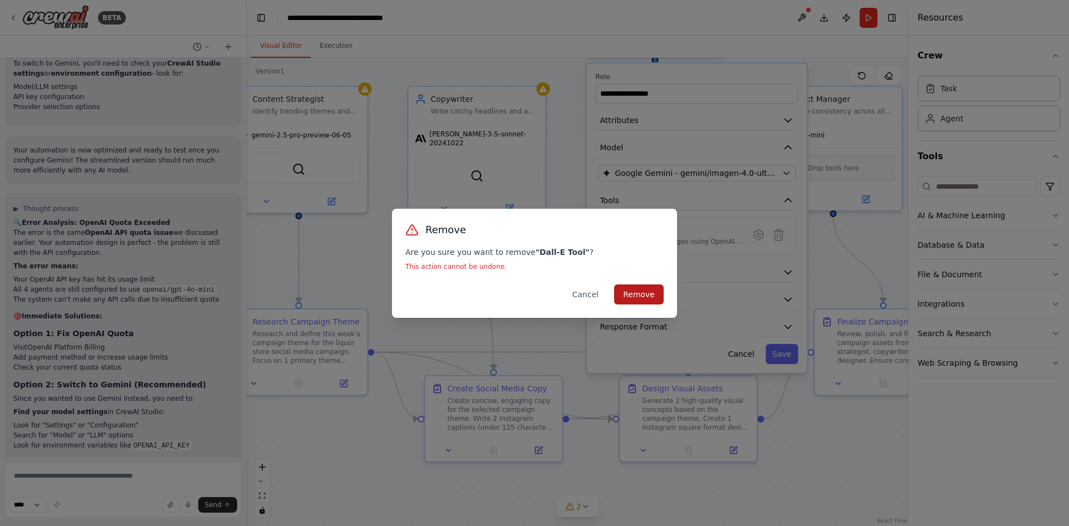
click at [644, 289] on button "Remove" at bounding box center [639, 294] width 50 height 20
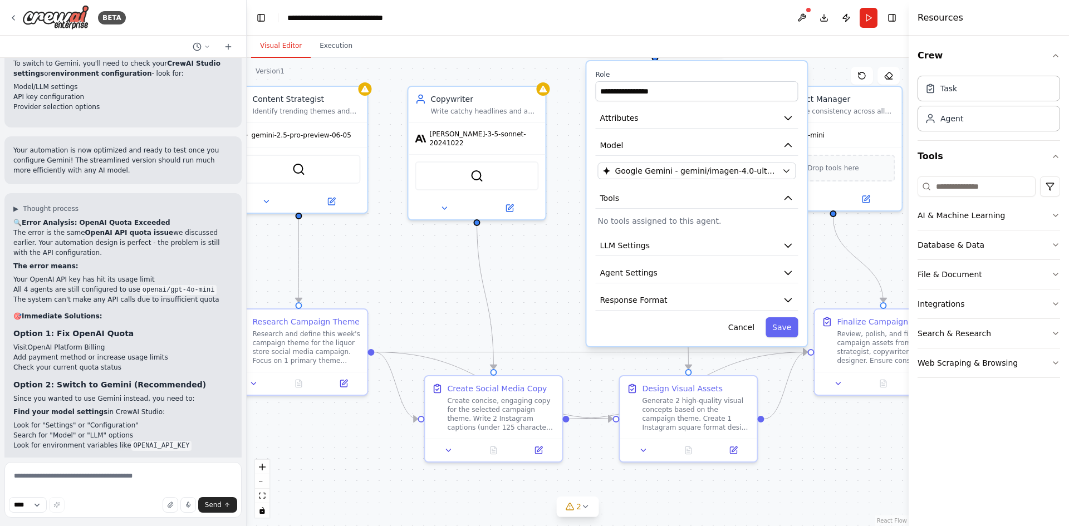
click at [667, 223] on p "No tools assigned to this agent." at bounding box center [696, 220] width 198 height 11
click at [964, 189] on input at bounding box center [976, 186] width 118 height 20
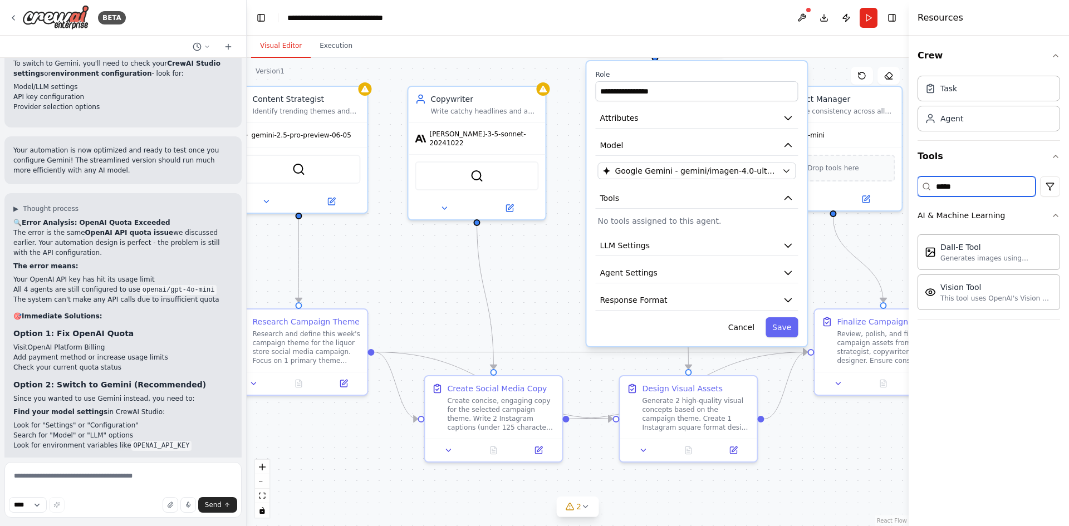
type input "*****"
click at [747, 327] on button "Cancel" at bounding box center [741, 327] width 40 height 20
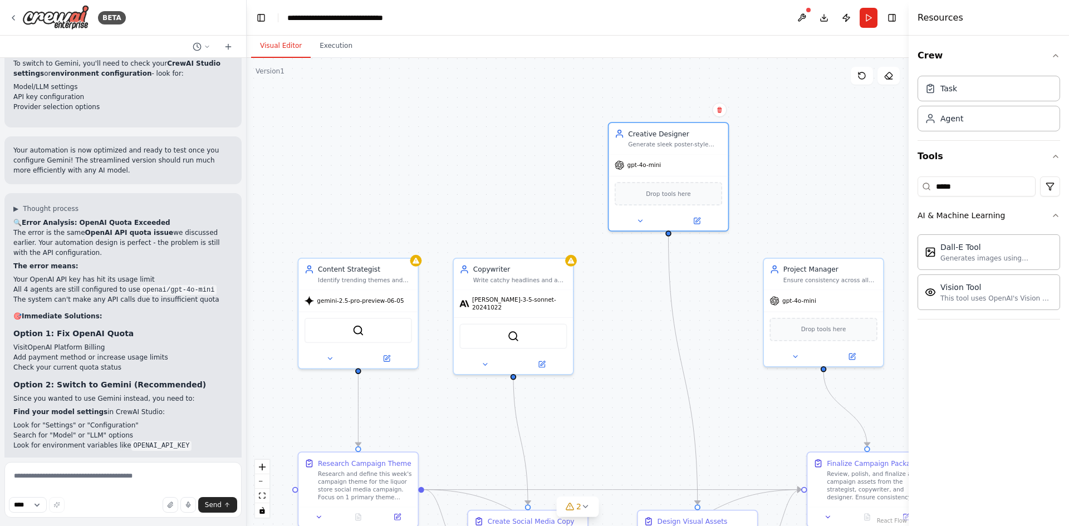
drag, startPoint x: 695, startPoint y: 116, endPoint x: 707, endPoint y: 296, distance: 179.7
click at [707, 296] on div ".deletable-edge-delete-btn { width: 20px; height: 20px; border: 0px solid #ffff…" at bounding box center [578, 292] width 662 height 468
click at [674, 191] on span "Drop tools here" at bounding box center [668, 191] width 45 height 9
drag, startPoint x: 975, startPoint y: 190, endPoint x: 901, endPoint y: 189, distance: 74.6
click at [901, 189] on div "BETA Hello! I'm the CrewAI assistant. What kind of automation do you want to bu…" at bounding box center [534, 263] width 1069 height 526
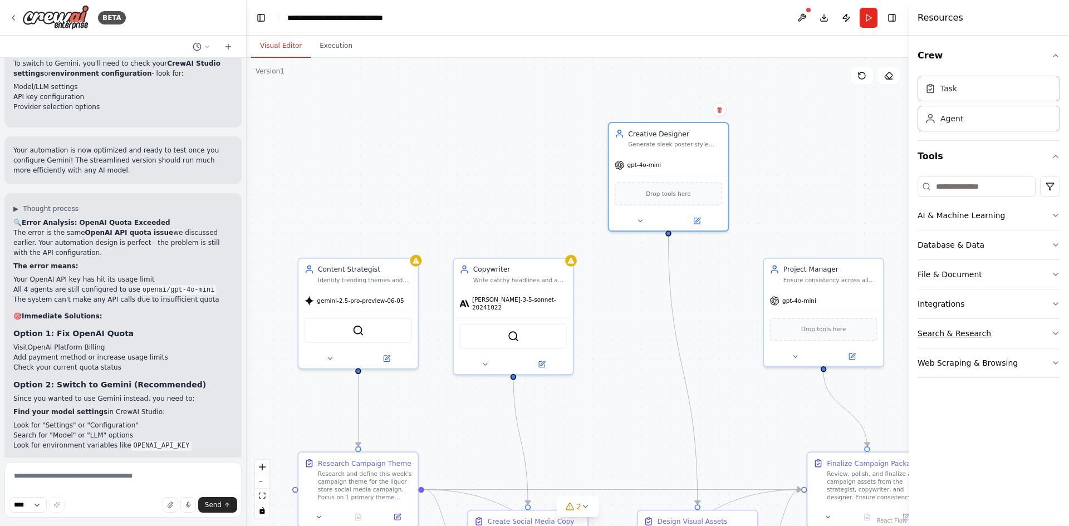
click at [1038, 332] on button "Search & Research" at bounding box center [988, 333] width 142 height 29
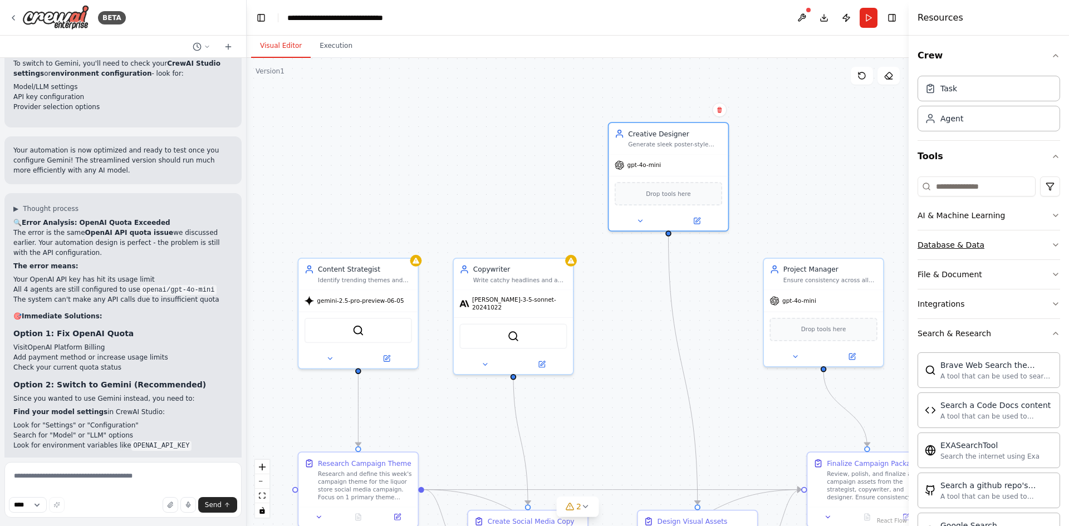
click at [981, 239] on button "Database & Data" at bounding box center [988, 244] width 142 height 29
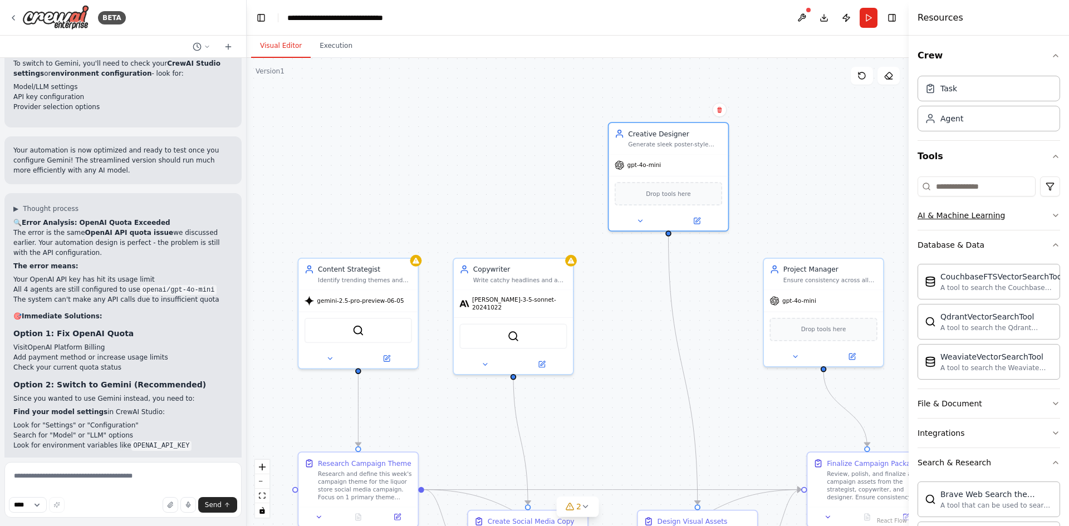
click at [993, 224] on button "AI & Machine Learning" at bounding box center [988, 215] width 142 height 29
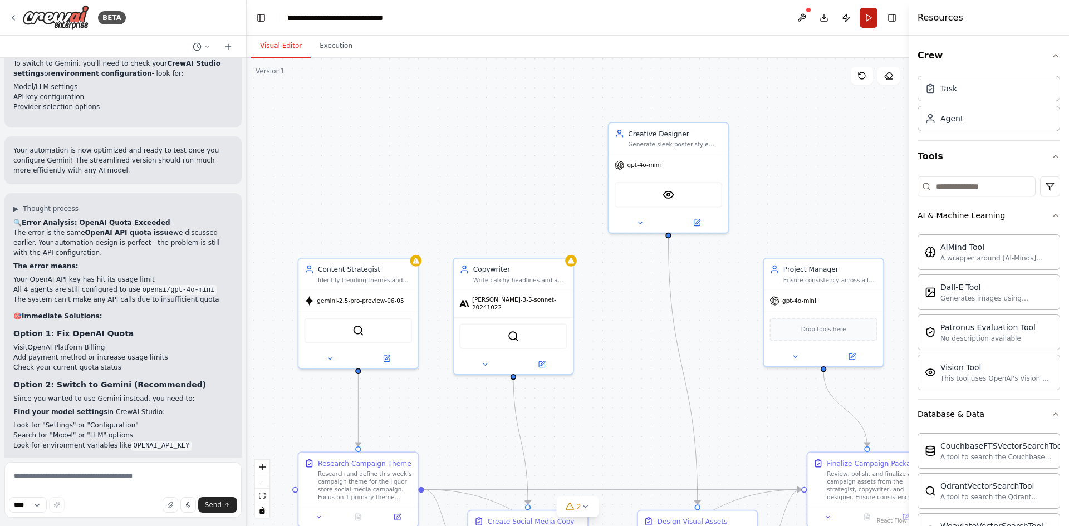
click at [863, 13] on button "Run" at bounding box center [868, 18] width 18 height 20
